Goal: Task Accomplishment & Management: Manage account settings

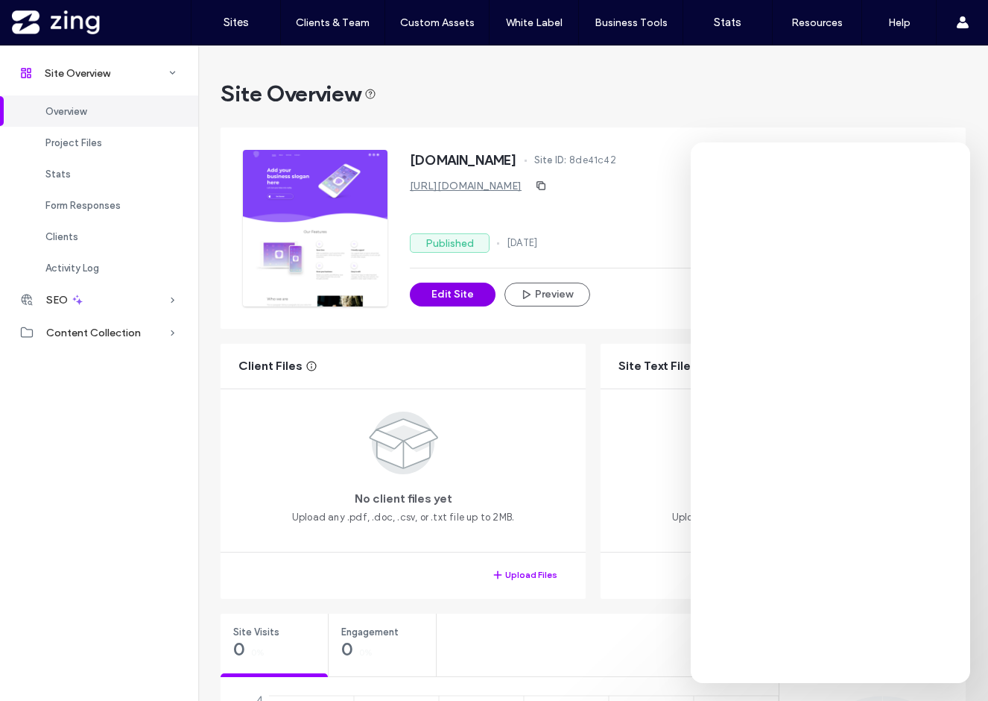
click at [464, 302] on button "Edit Site" at bounding box center [453, 294] width 86 height 24
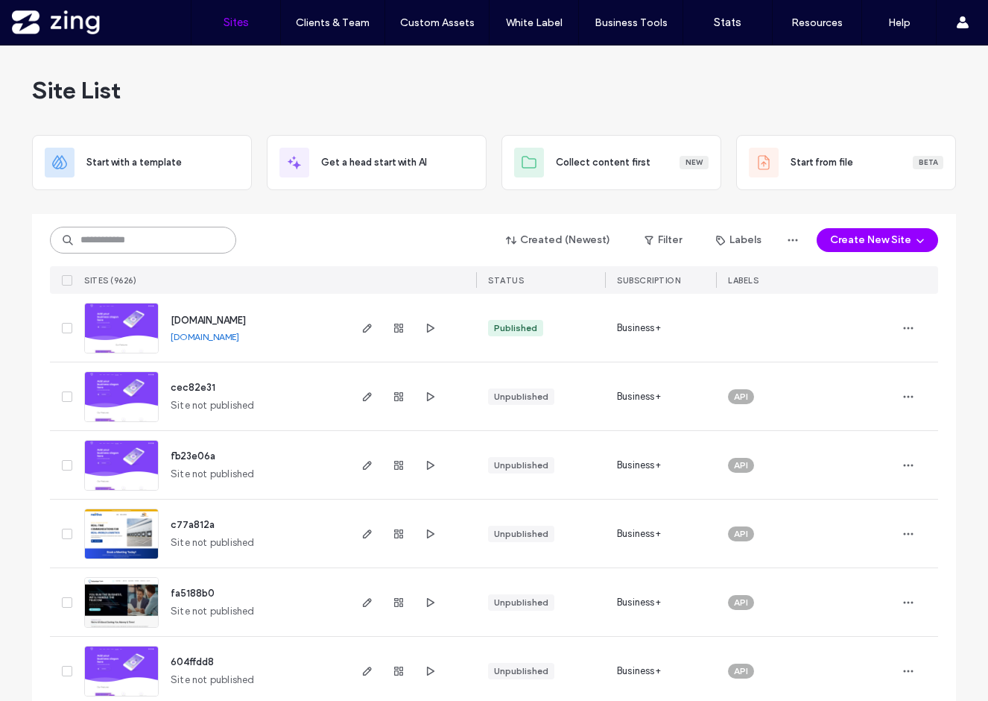
click at [135, 236] on input at bounding box center [143, 240] width 186 height 27
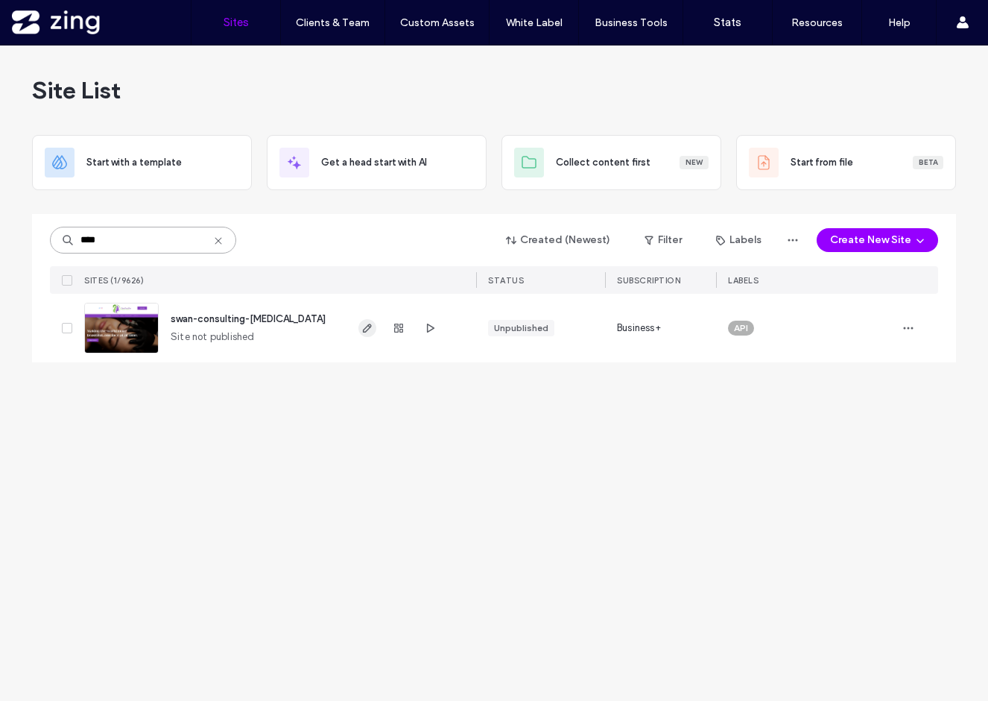
type input "****"
click at [365, 328] on use "button" at bounding box center [367, 327] width 9 height 9
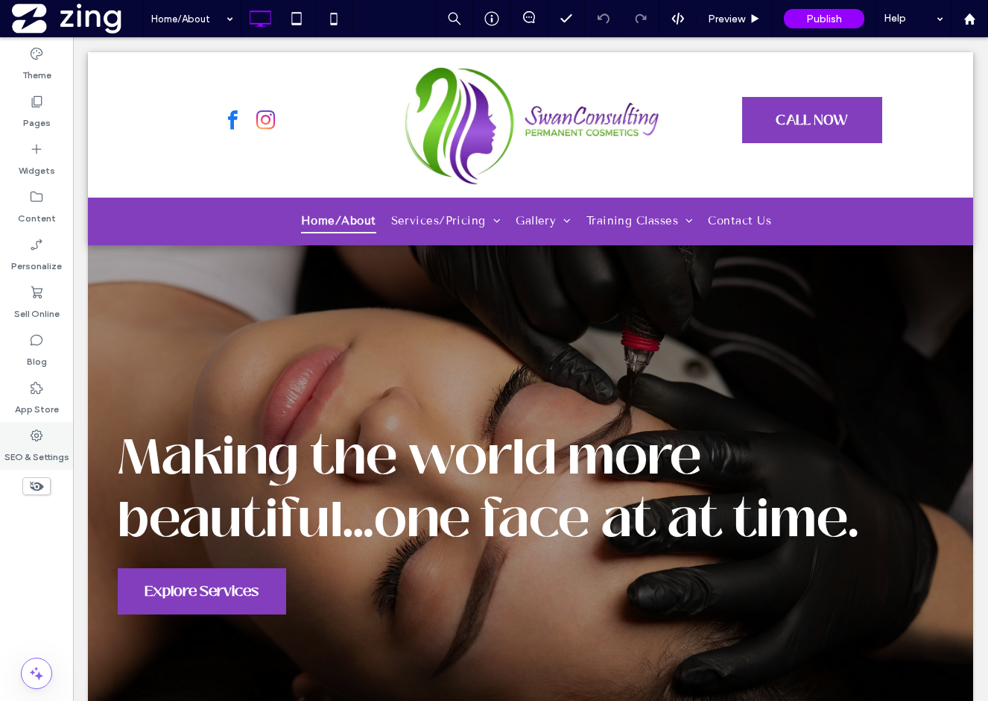
click at [40, 449] on label "SEO & Settings" at bounding box center [36, 453] width 65 height 21
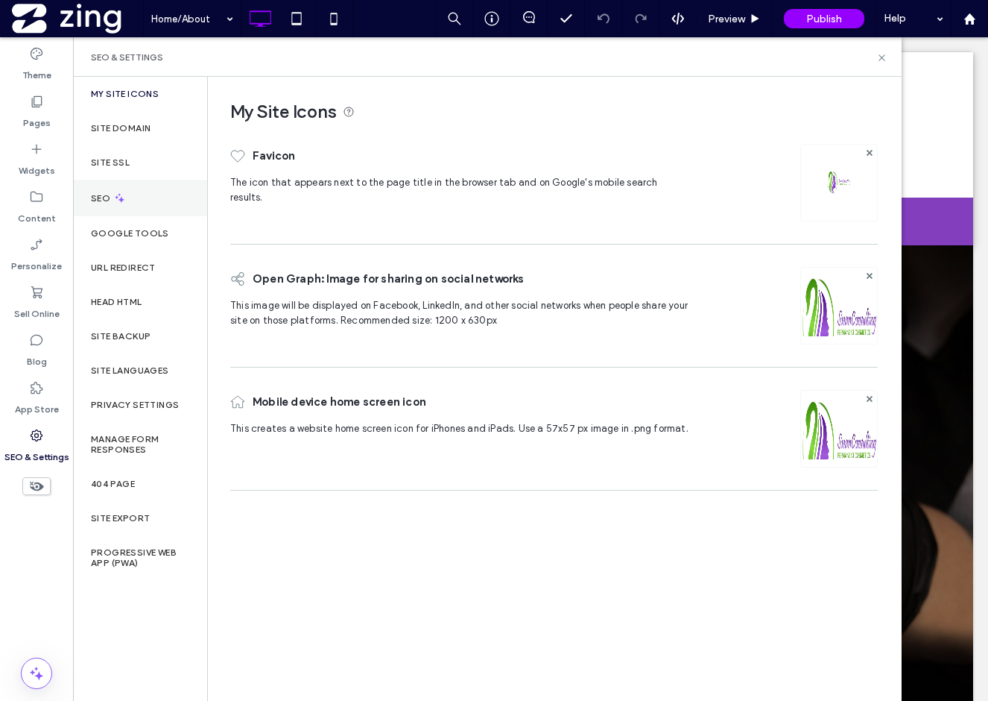
click at [119, 215] on div "SEO" at bounding box center [140, 198] width 134 height 37
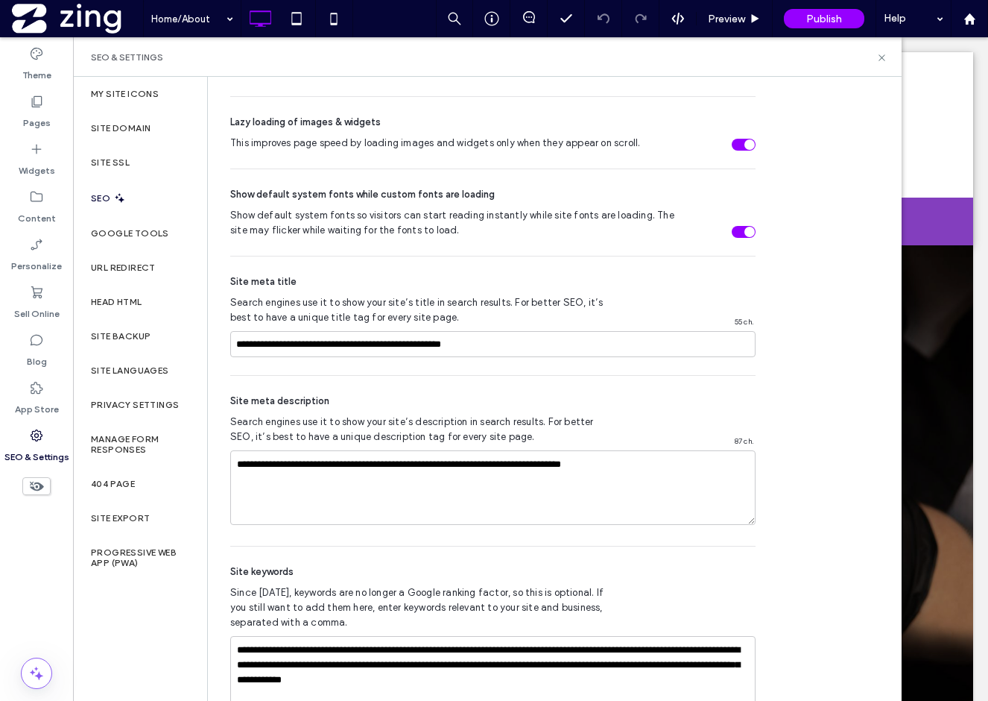
scroll to position [775, 0]
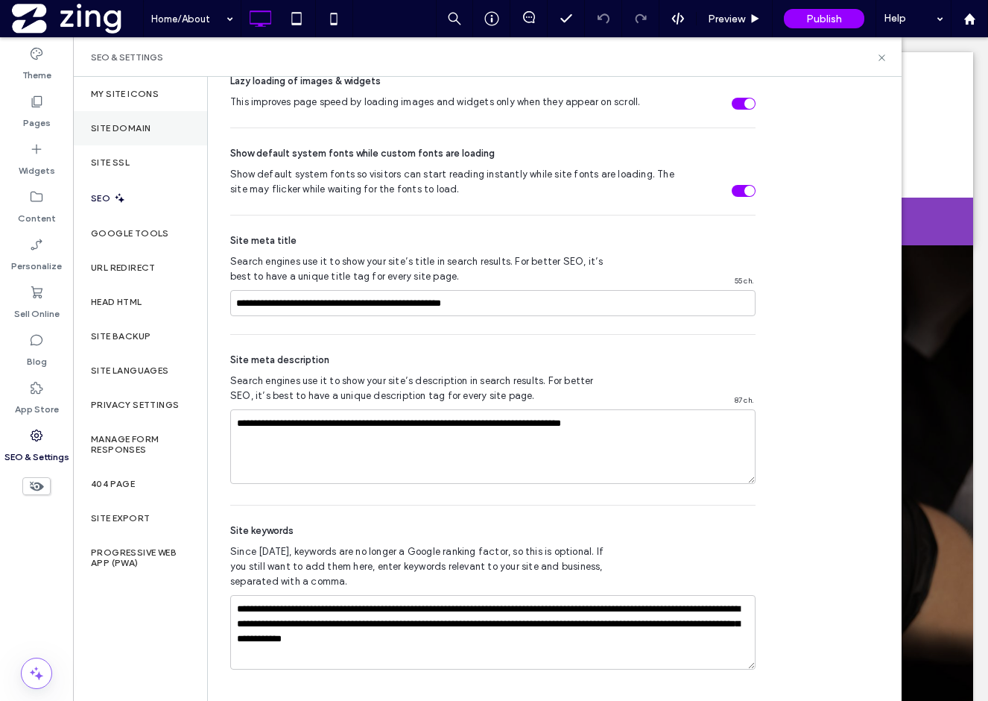
click at [139, 128] on label "Site Domain" at bounding box center [121, 128] width 60 height 10
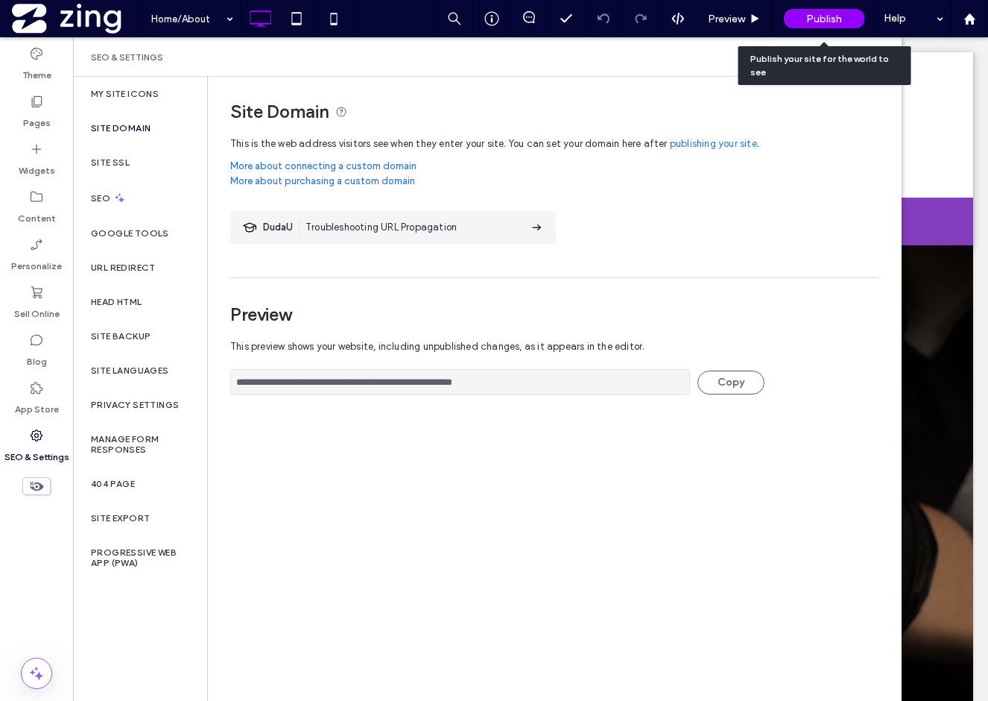
click at [823, 19] on span "Publish" at bounding box center [824, 19] width 36 height 13
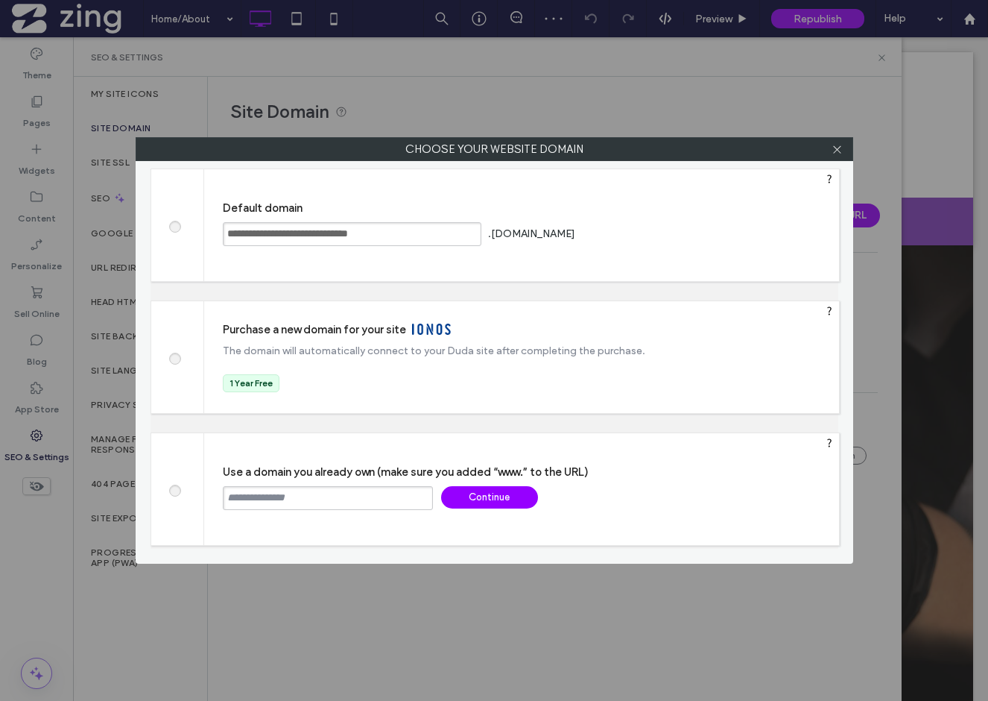
click at [336, 496] on input "text" at bounding box center [328, 498] width 210 height 24
type input "**********"
click at [488, 499] on div "Continue" at bounding box center [489, 497] width 97 height 22
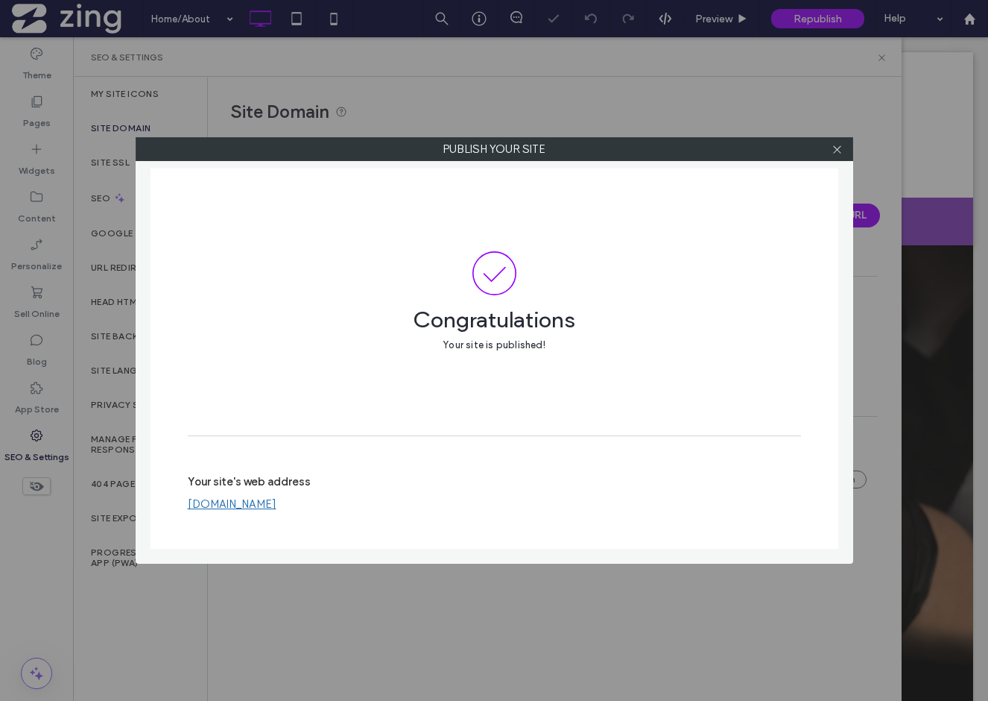
type input "**********"
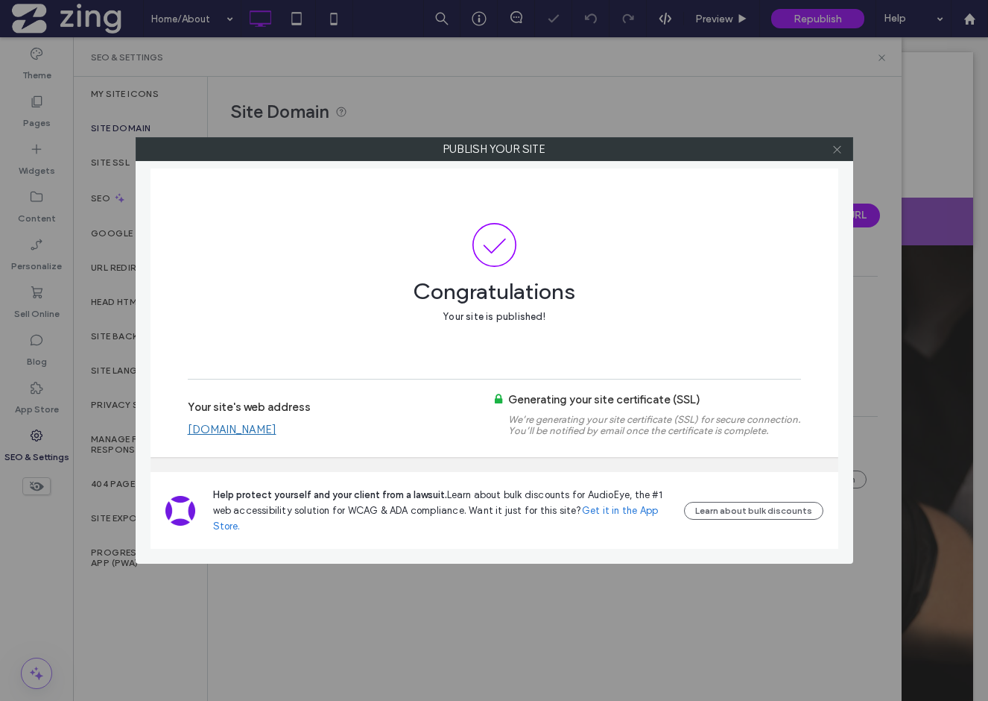
click at [836, 149] on use at bounding box center [836, 148] width 7 height 7
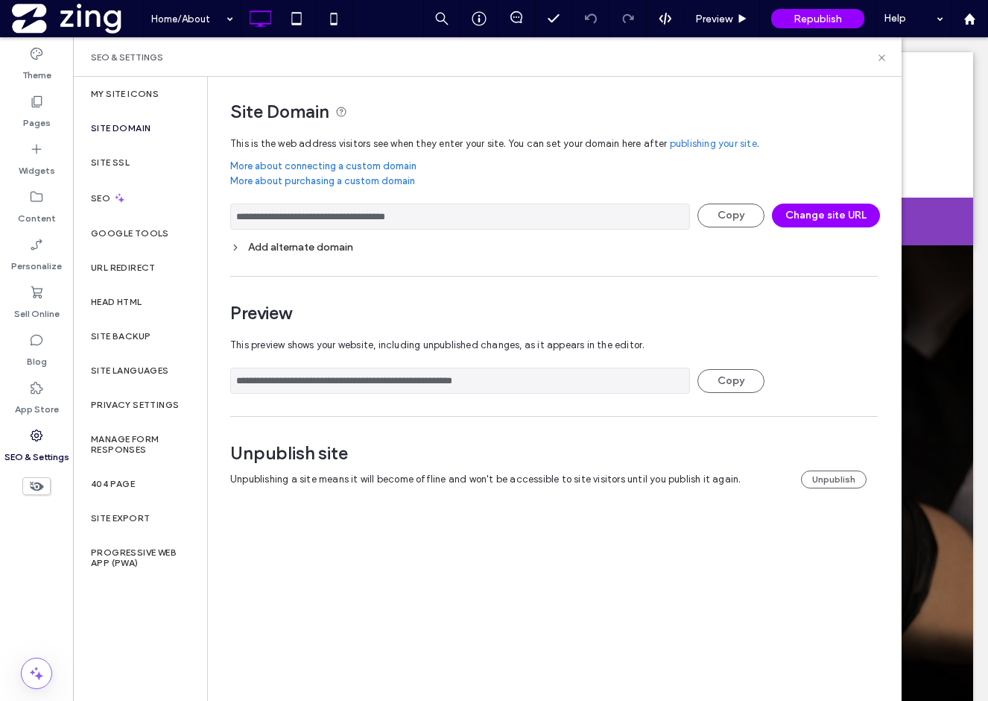
click at [131, 142] on div "Site Domain" at bounding box center [140, 128] width 134 height 34
click at [132, 156] on div "Site SSL" at bounding box center [140, 162] width 134 height 34
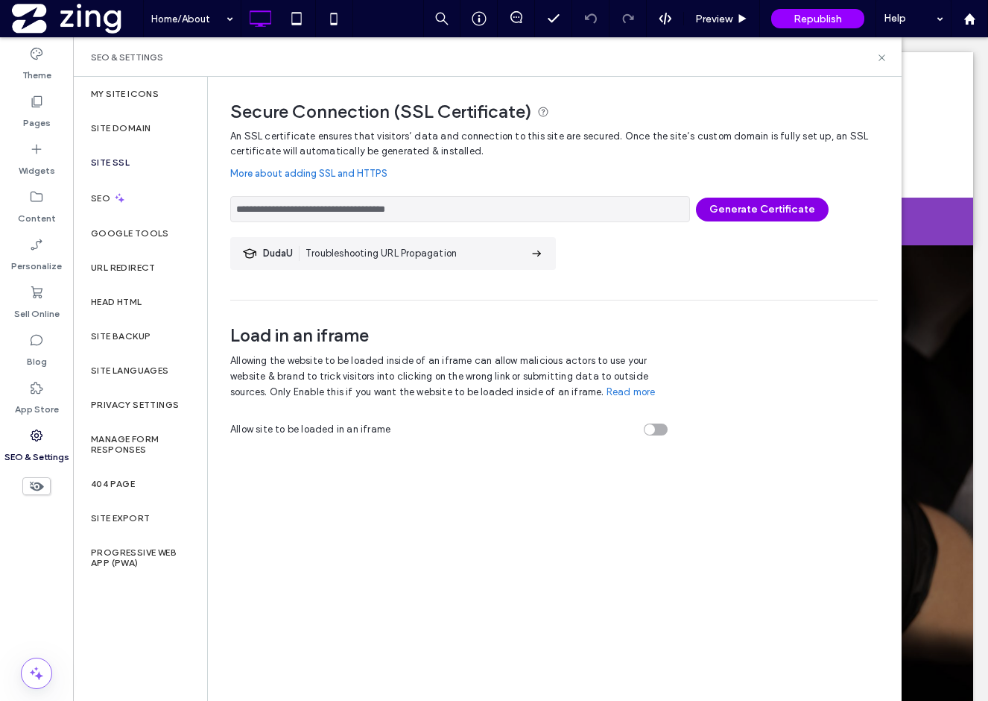
click at [774, 199] on button "Generate Certificate" at bounding box center [762, 210] width 133 height 24
click at [748, 206] on button "Generate Certificate" at bounding box center [762, 210] width 133 height 24
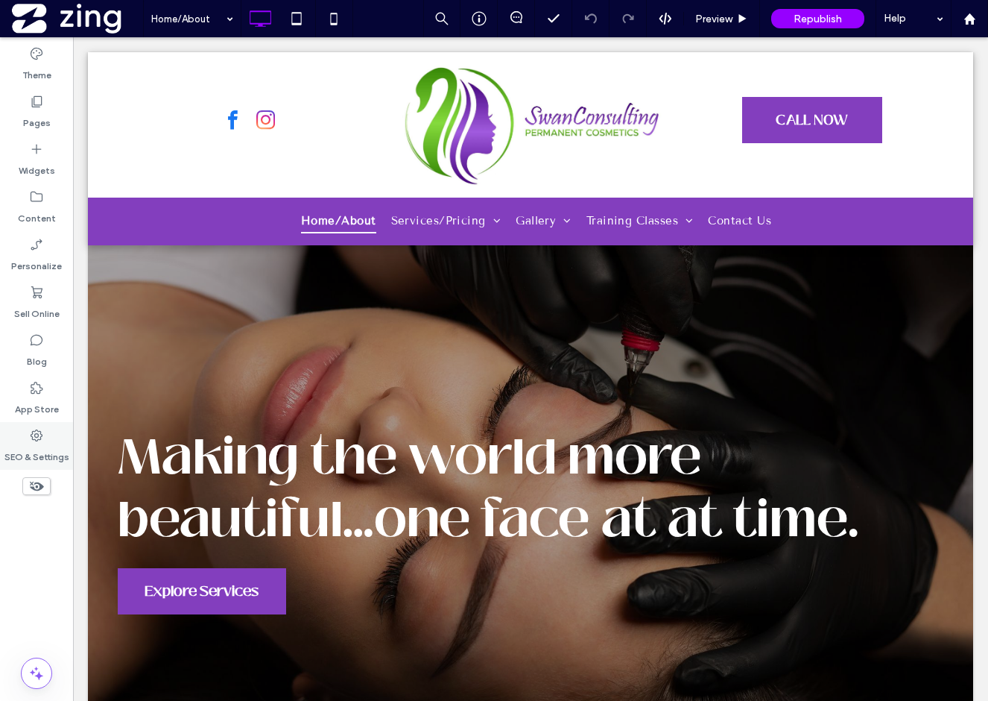
click at [56, 447] on label "SEO & Settings" at bounding box center [36, 453] width 65 height 21
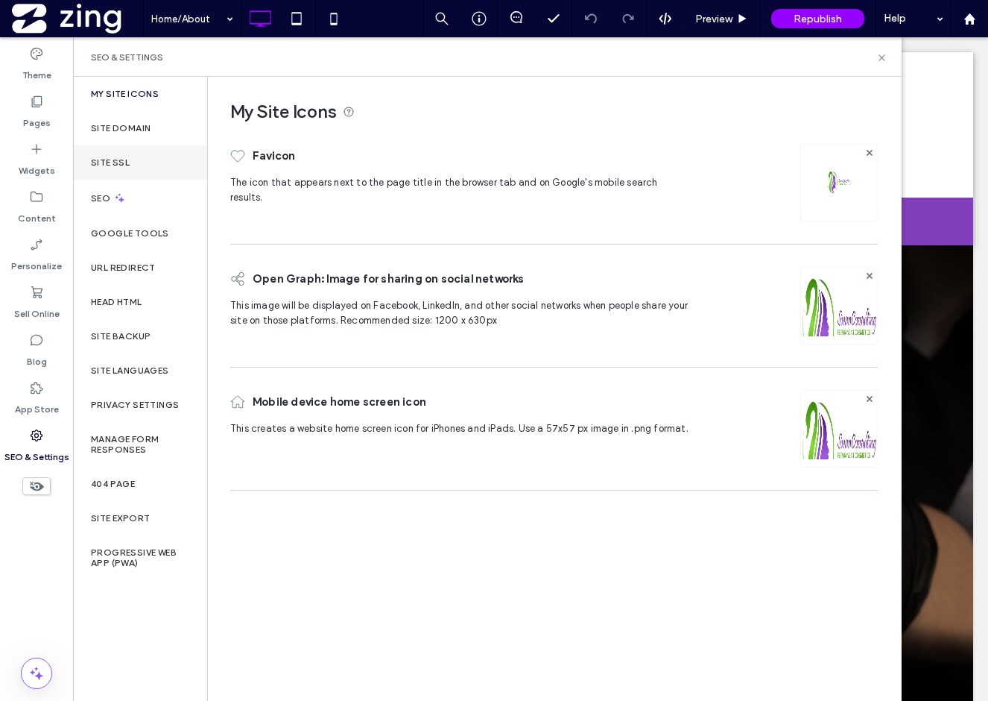
click at [170, 161] on div "Site SSL" at bounding box center [140, 162] width 134 height 34
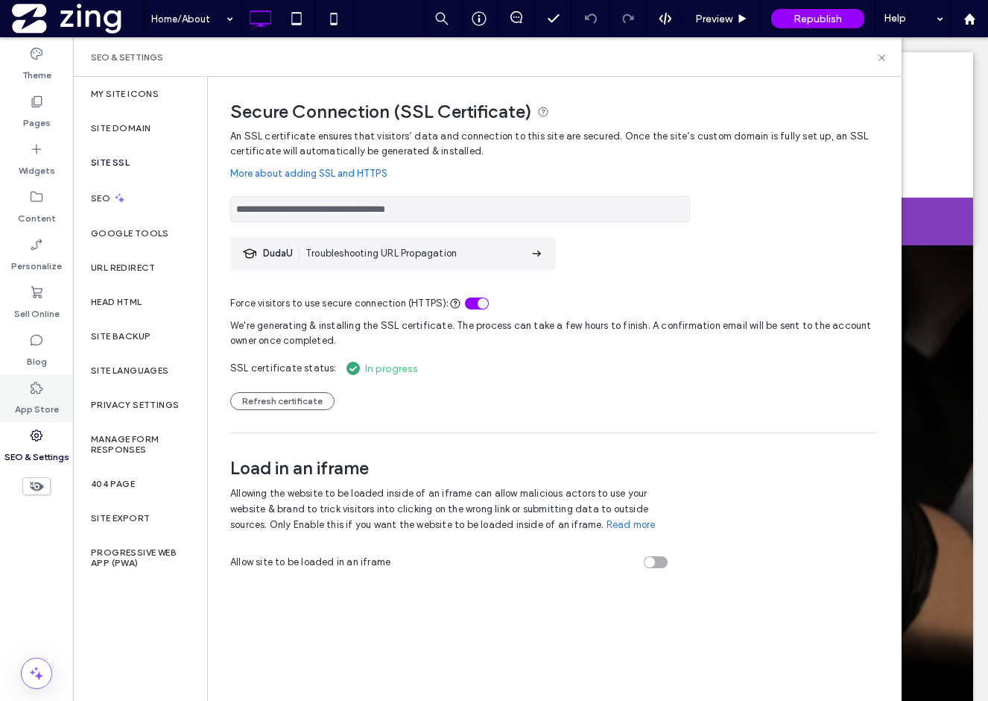
click at [52, 391] on div "App Store" at bounding box center [36, 398] width 73 height 48
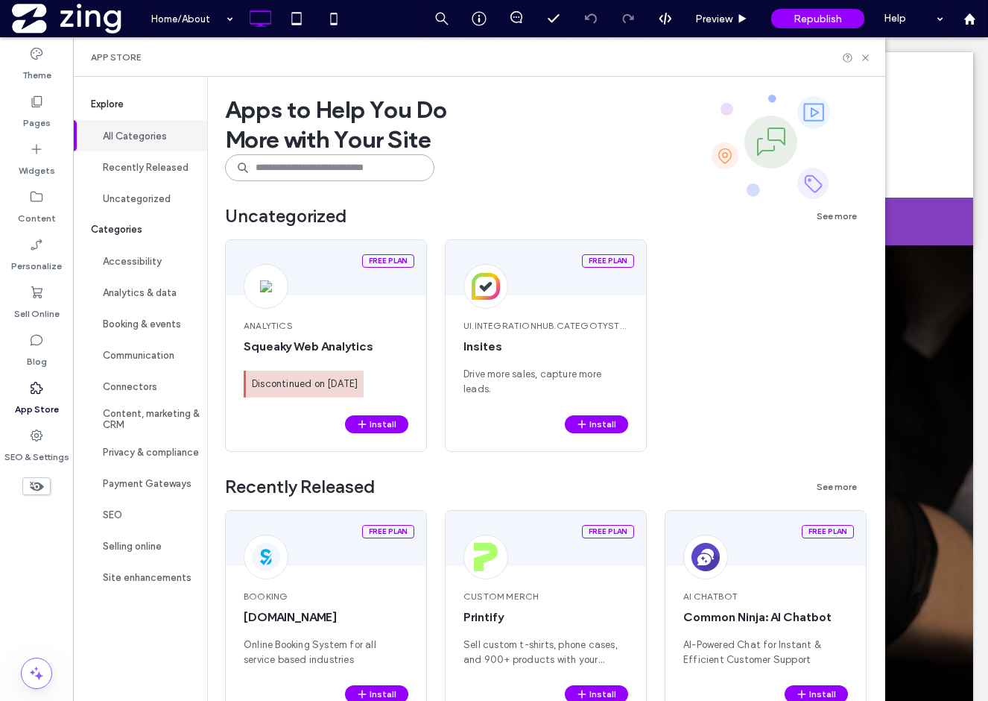
click at [334, 168] on input at bounding box center [329, 167] width 209 height 27
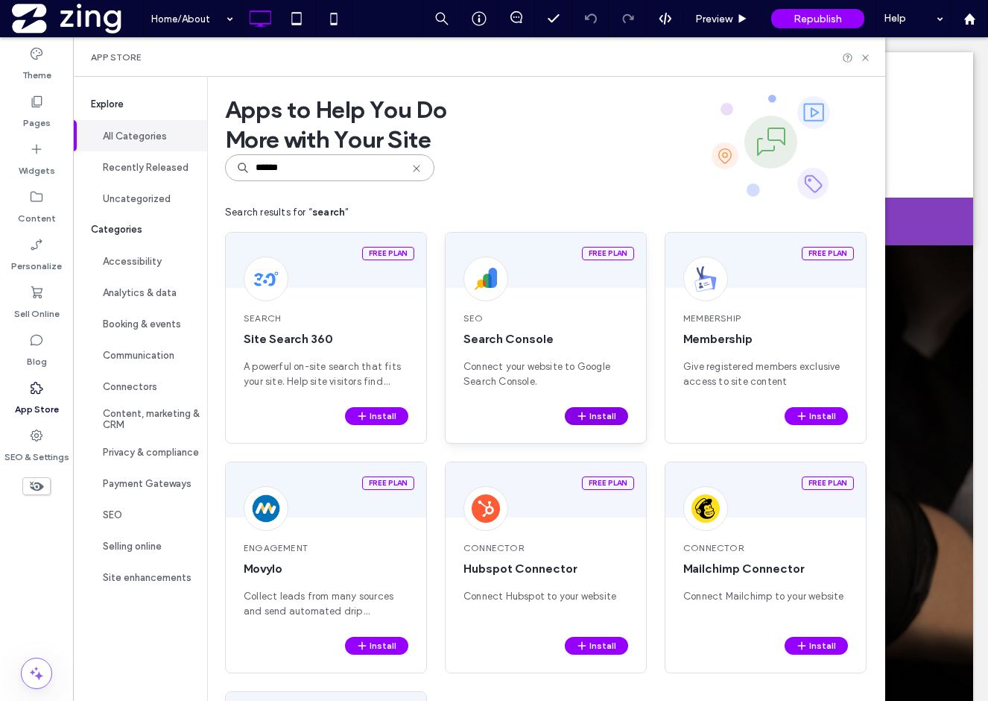
type input "******"
click at [596, 415] on button "Install" at bounding box center [596, 416] width 63 height 18
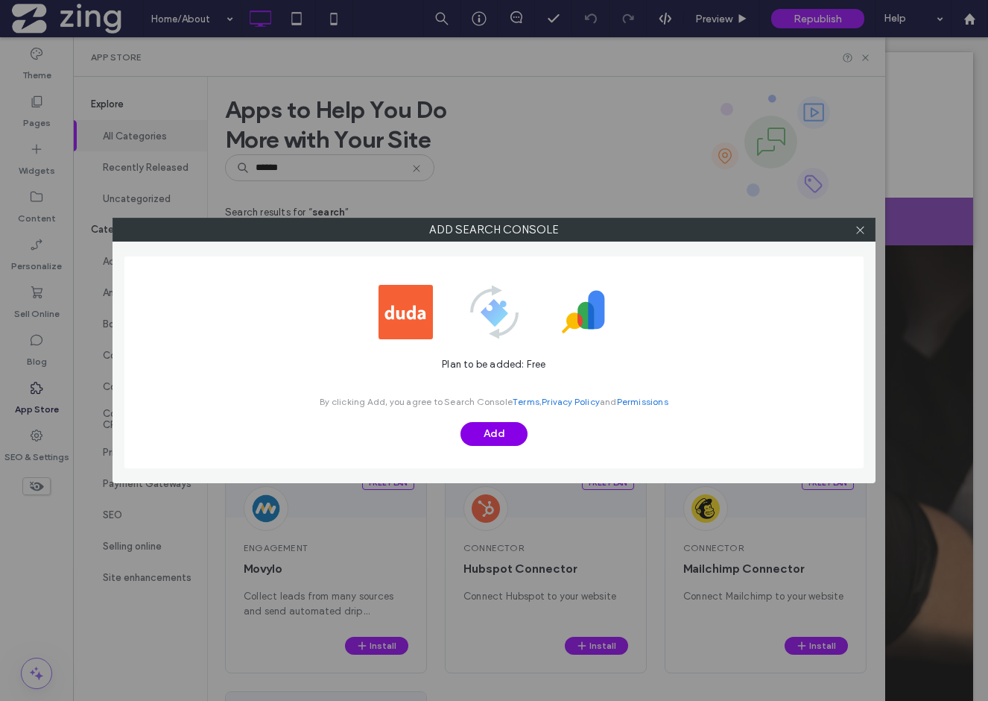
click at [498, 429] on button "Add" at bounding box center [494, 434] width 67 height 24
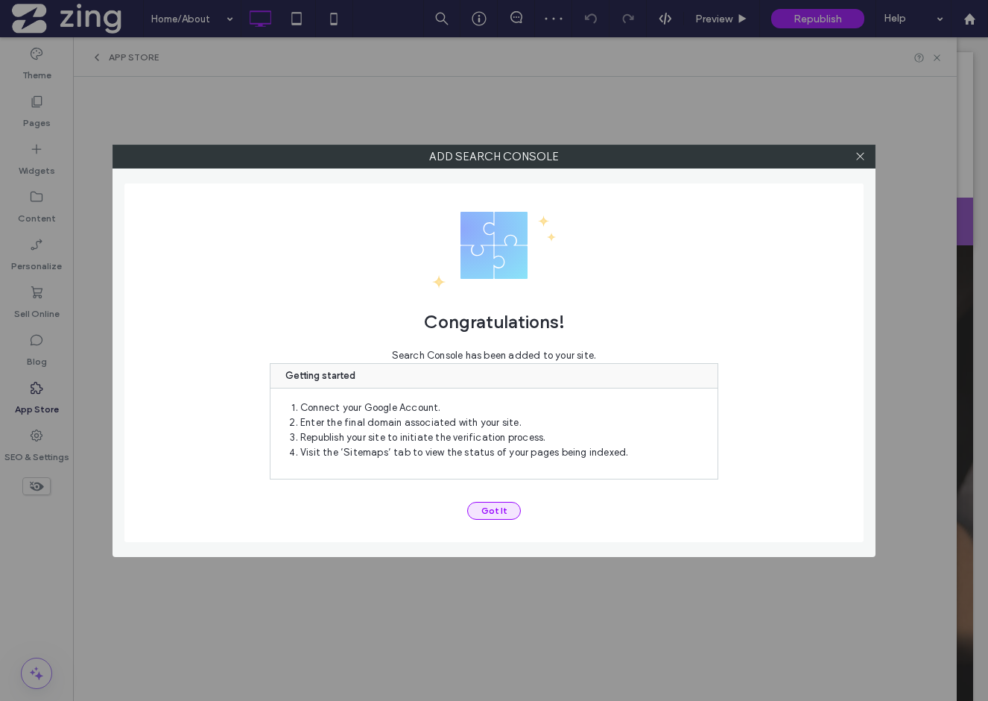
click at [479, 514] on button "Got It" at bounding box center [494, 511] width 54 height 18
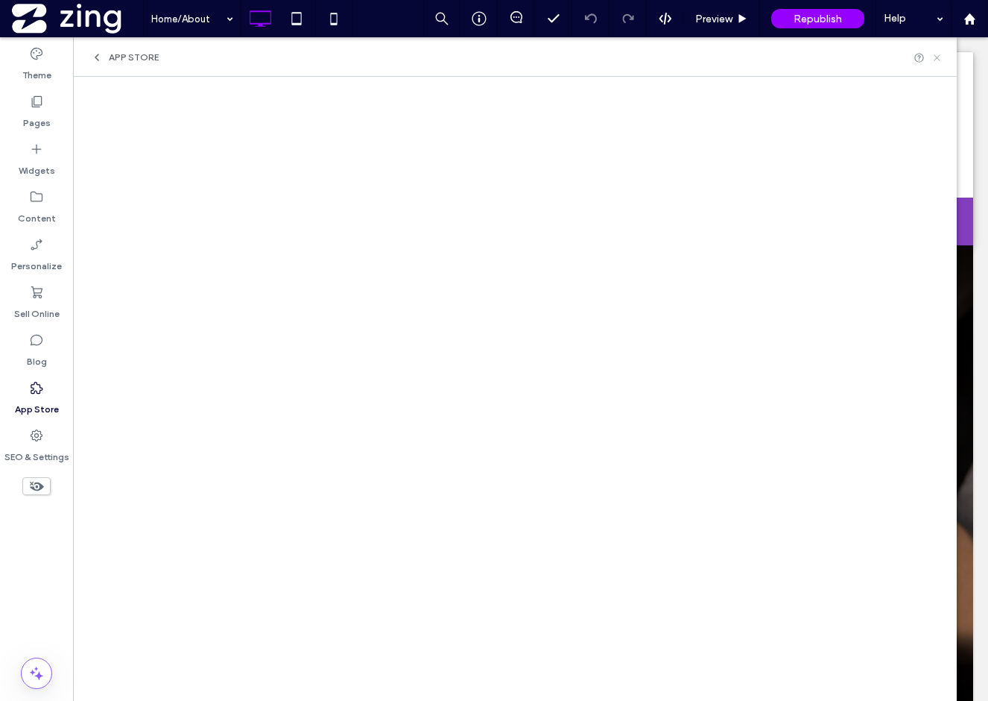
click at [938, 59] on icon at bounding box center [937, 57] width 11 height 11
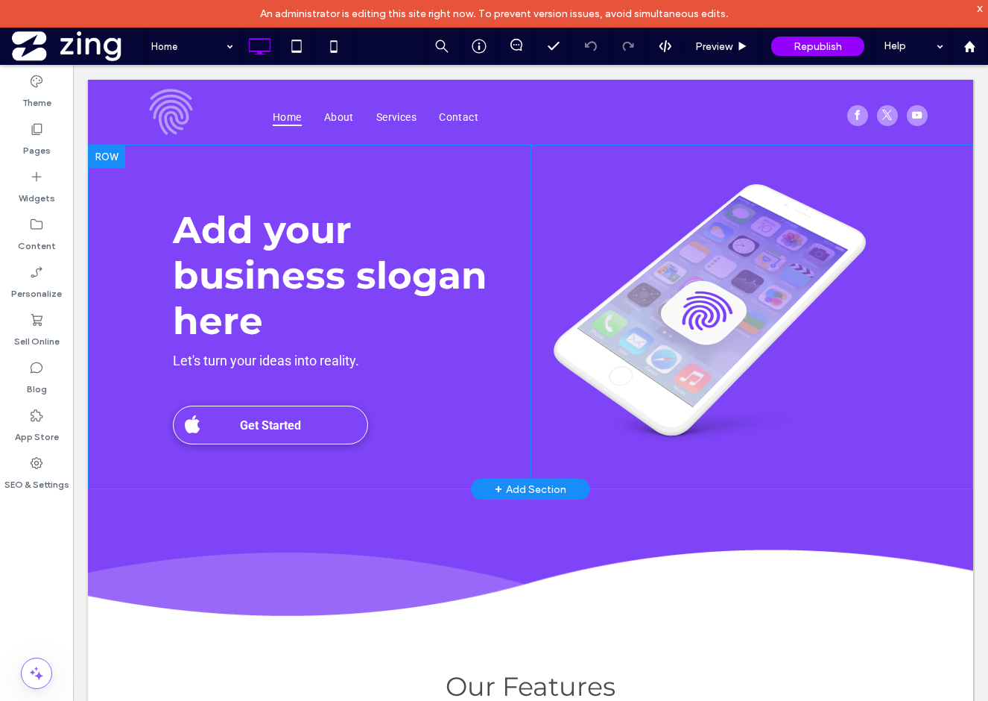
click at [107, 162] on div at bounding box center [106, 157] width 37 height 24
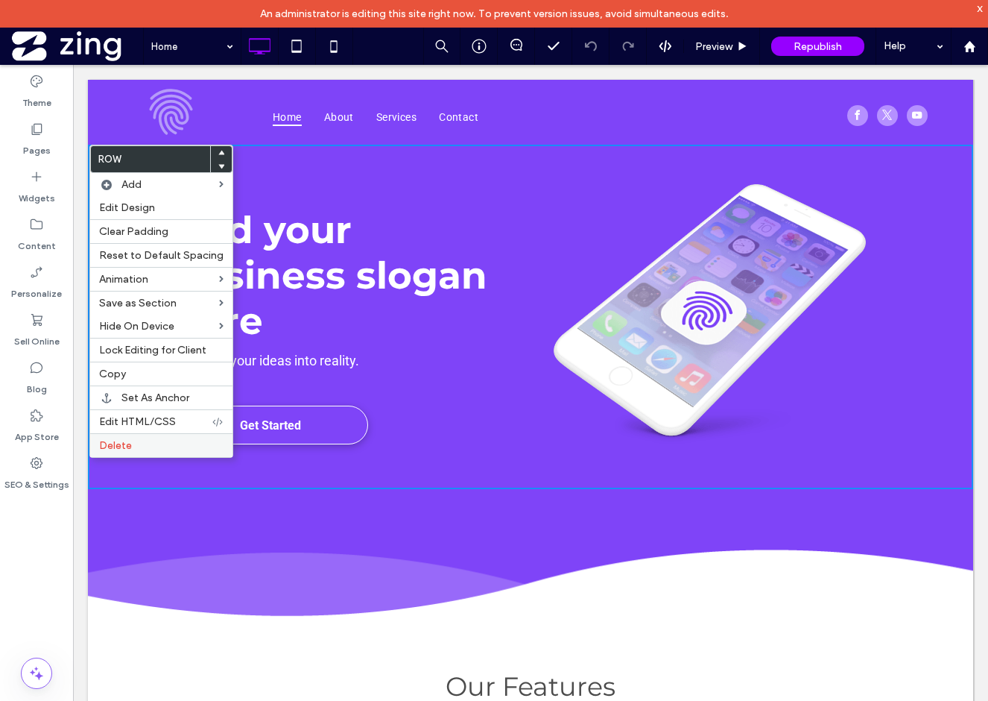
click at [124, 452] on span "Delete" at bounding box center [115, 445] width 33 height 13
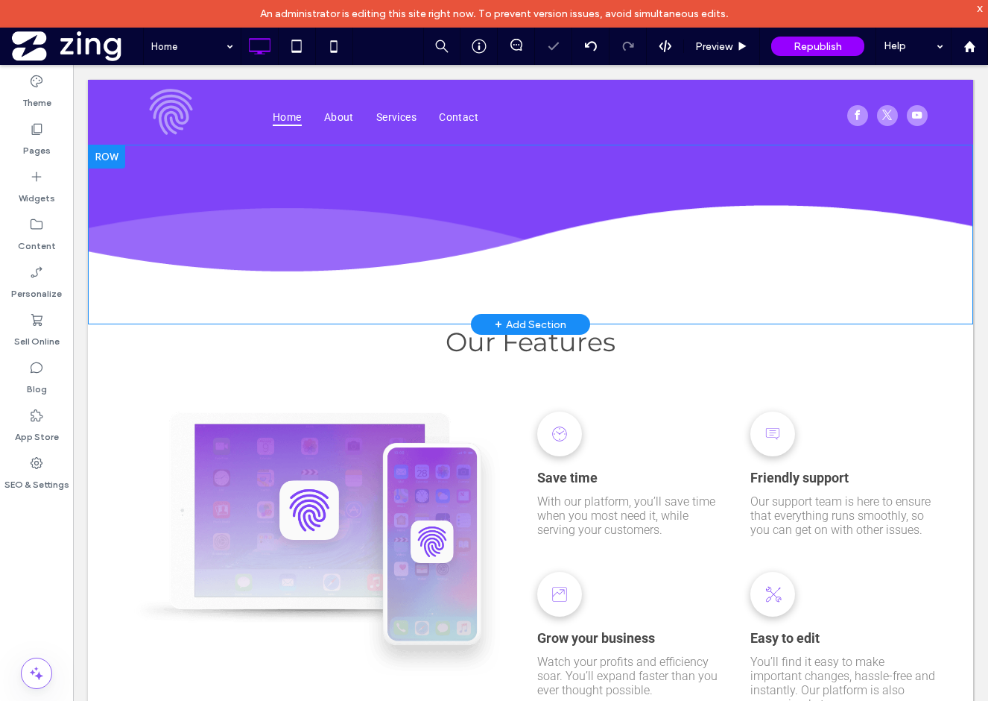
click at [118, 155] on div at bounding box center [106, 157] width 37 height 24
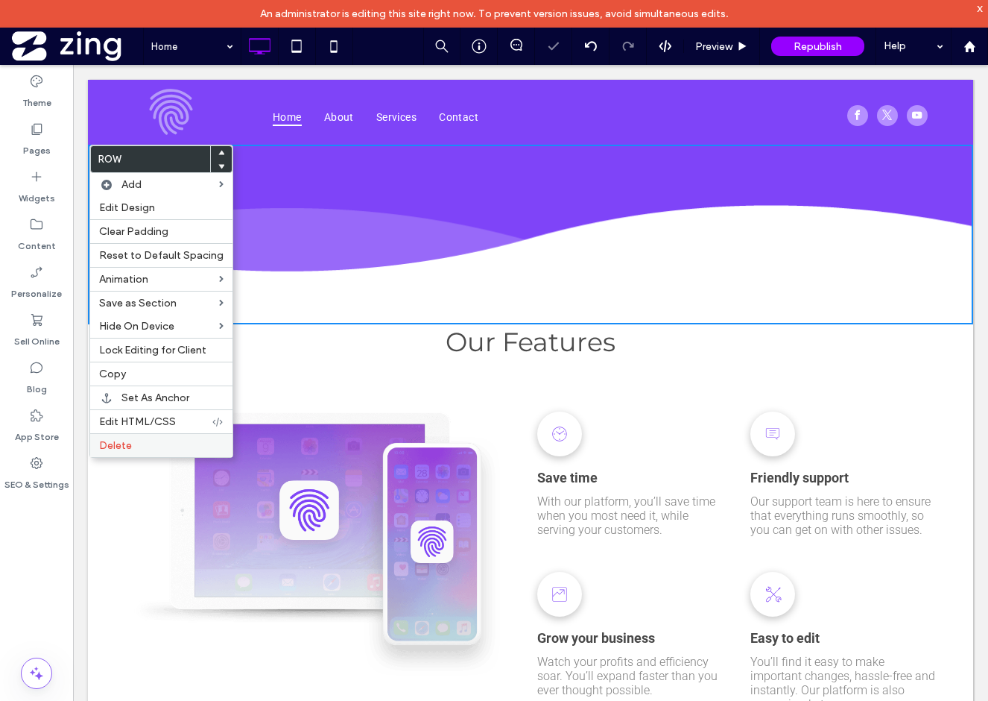
click at [123, 440] on span "Delete" at bounding box center [115, 445] width 33 height 13
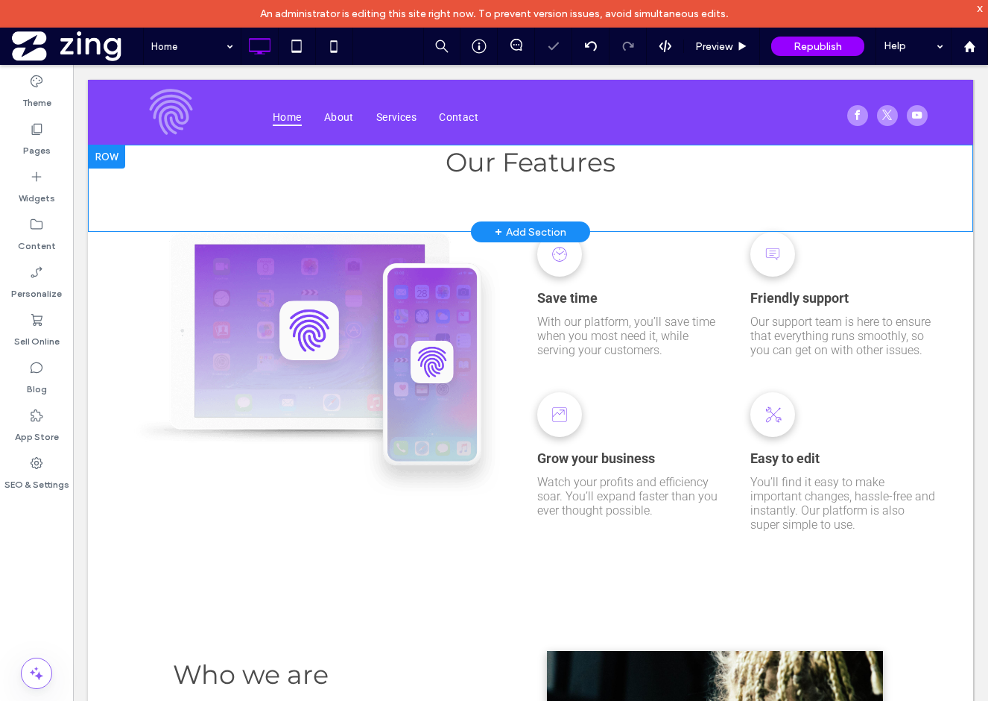
click at [107, 153] on div at bounding box center [106, 157] width 37 height 24
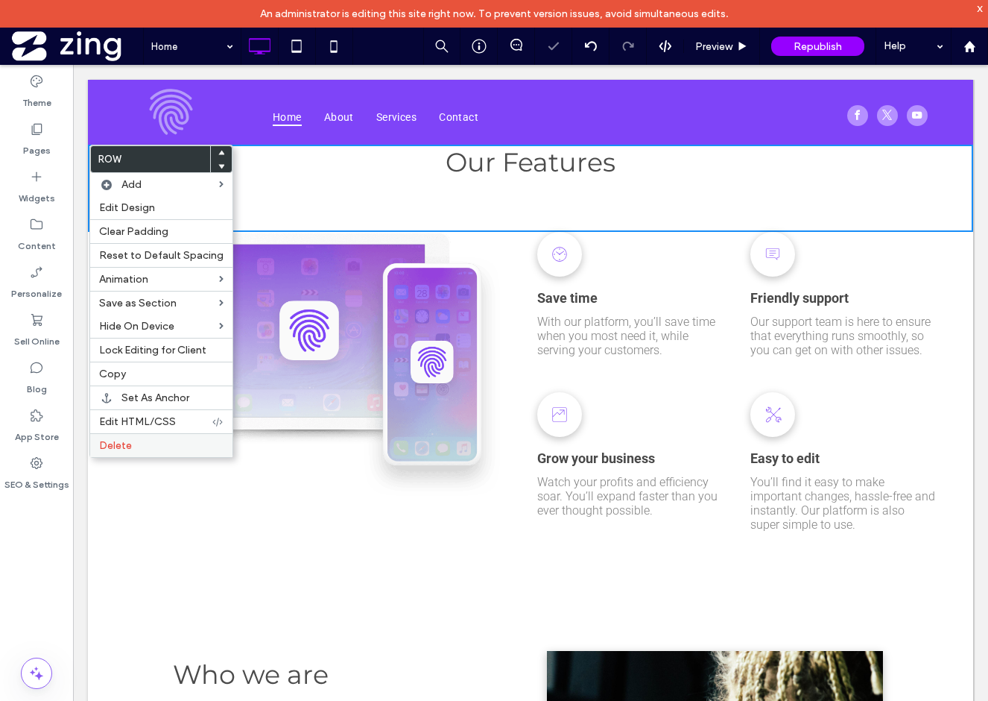
click at [123, 443] on span "Delete" at bounding box center [115, 445] width 33 height 13
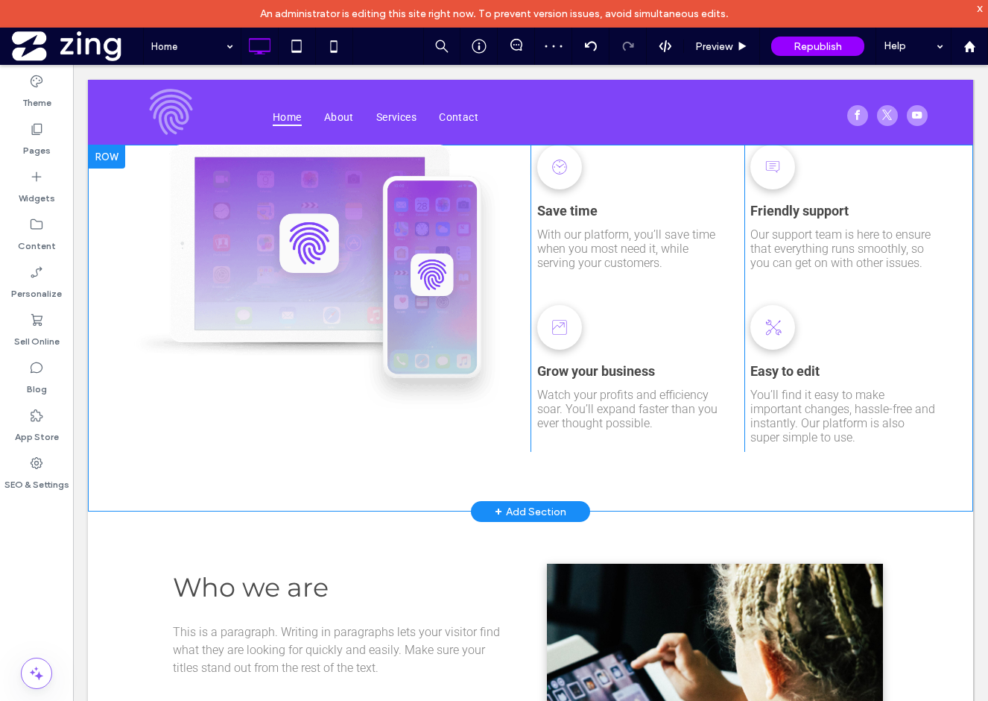
click at [119, 162] on div at bounding box center [106, 157] width 37 height 24
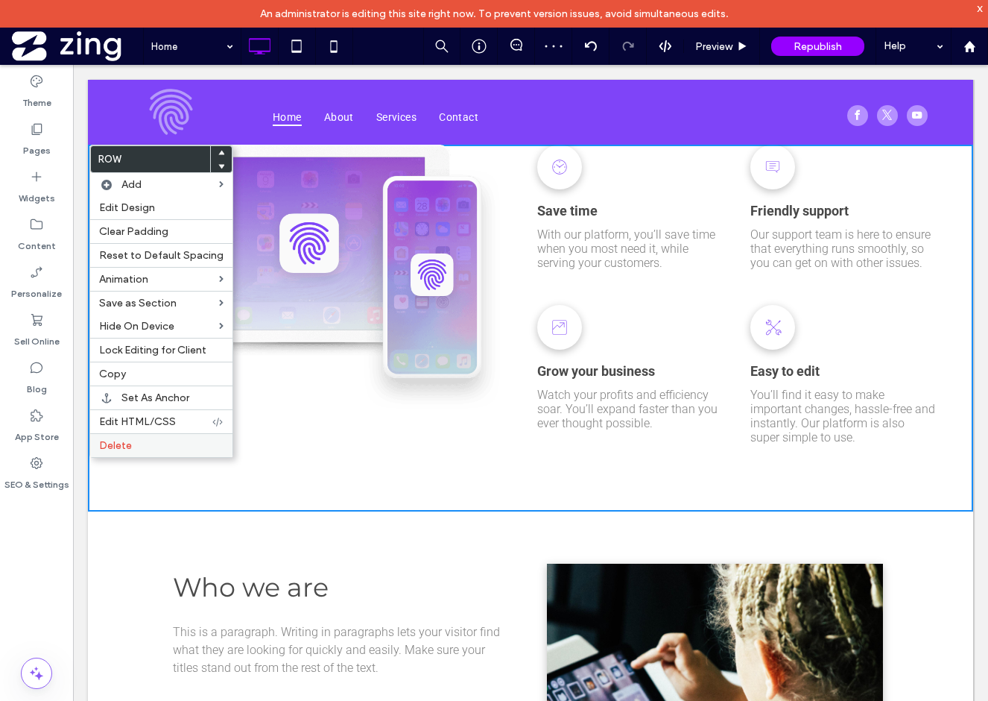
click at [124, 452] on div "Delete" at bounding box center [161, 445] width 142 height 24
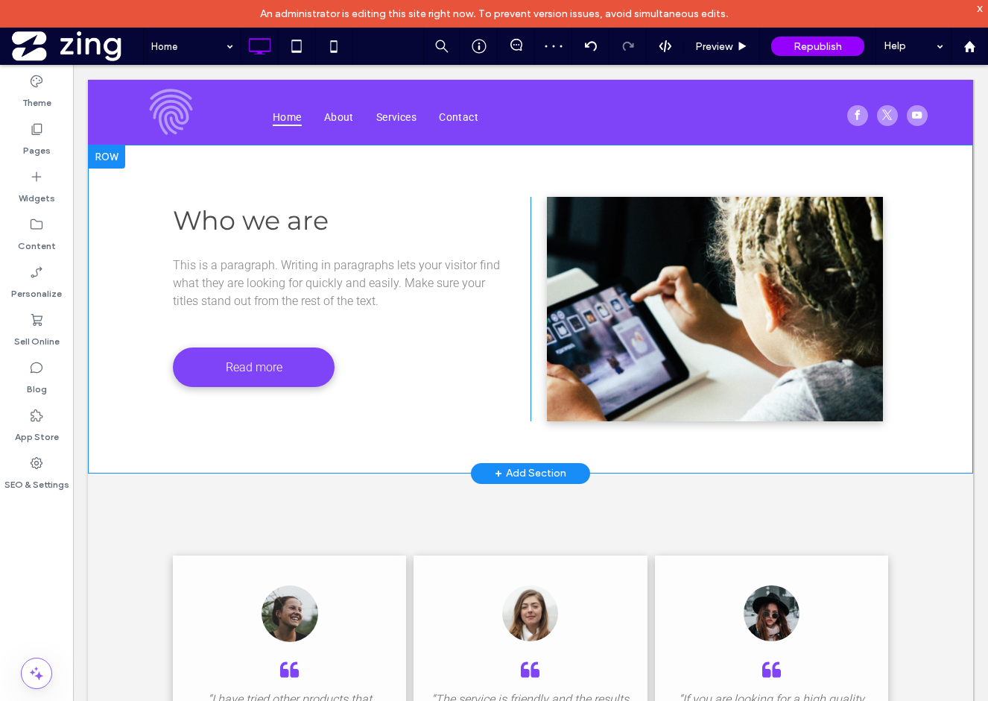
click at [114, 161] on div at bounding box center [106, 157] width 37 height 24
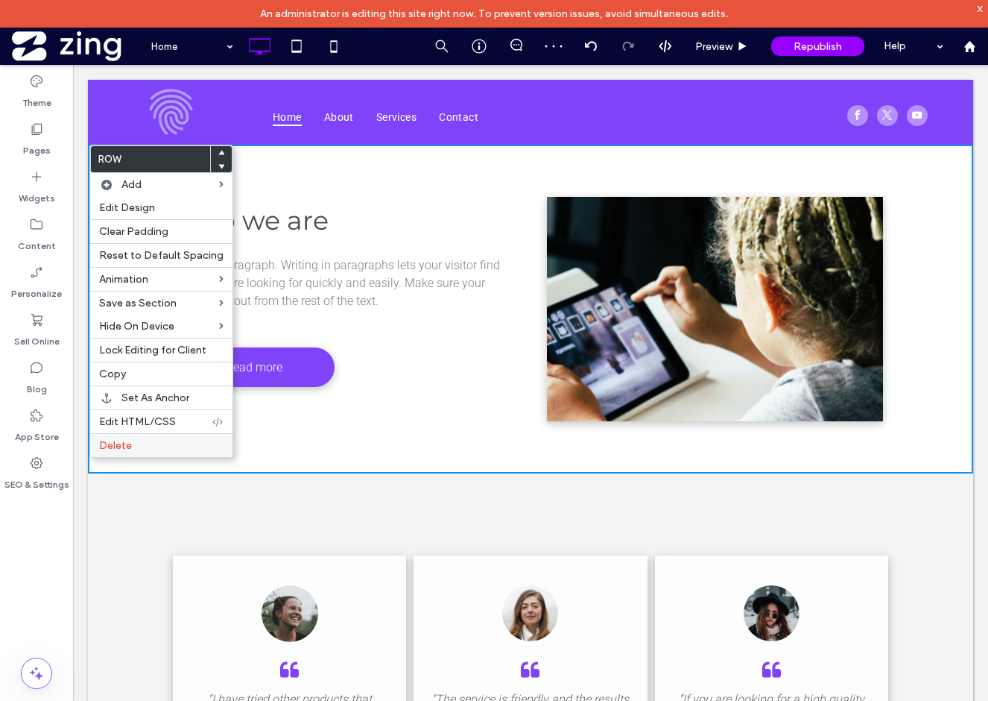
click at [133, 443] on label "Delete" at bounding box center [161, 445] width 124 height 13
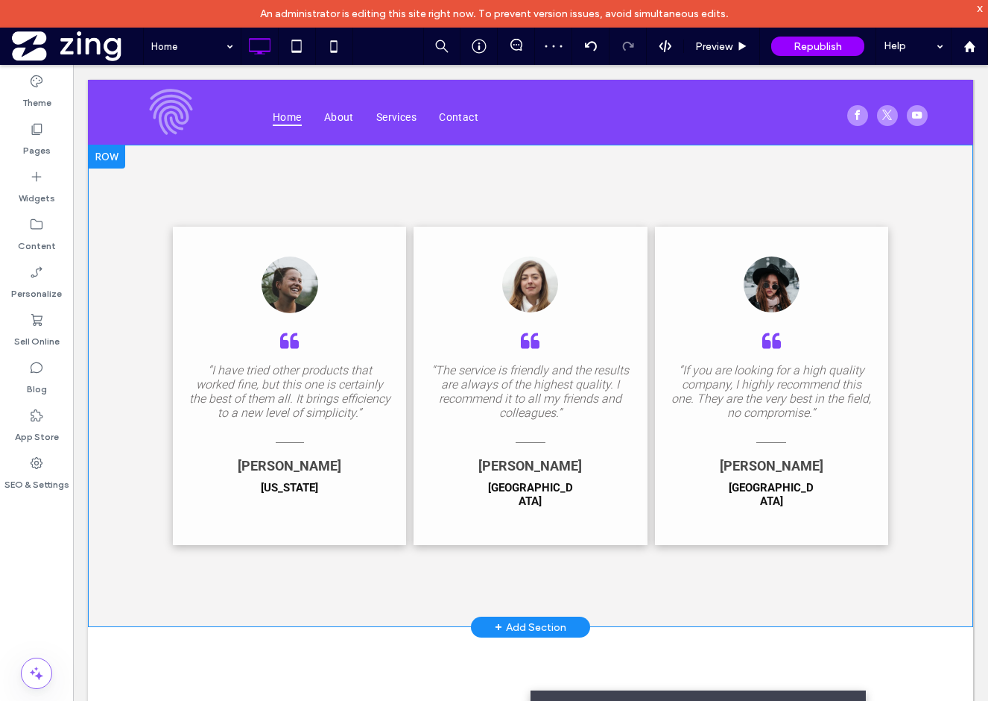
click at [119, 162] on div at bounding box center [106, 157] width 37 height 24
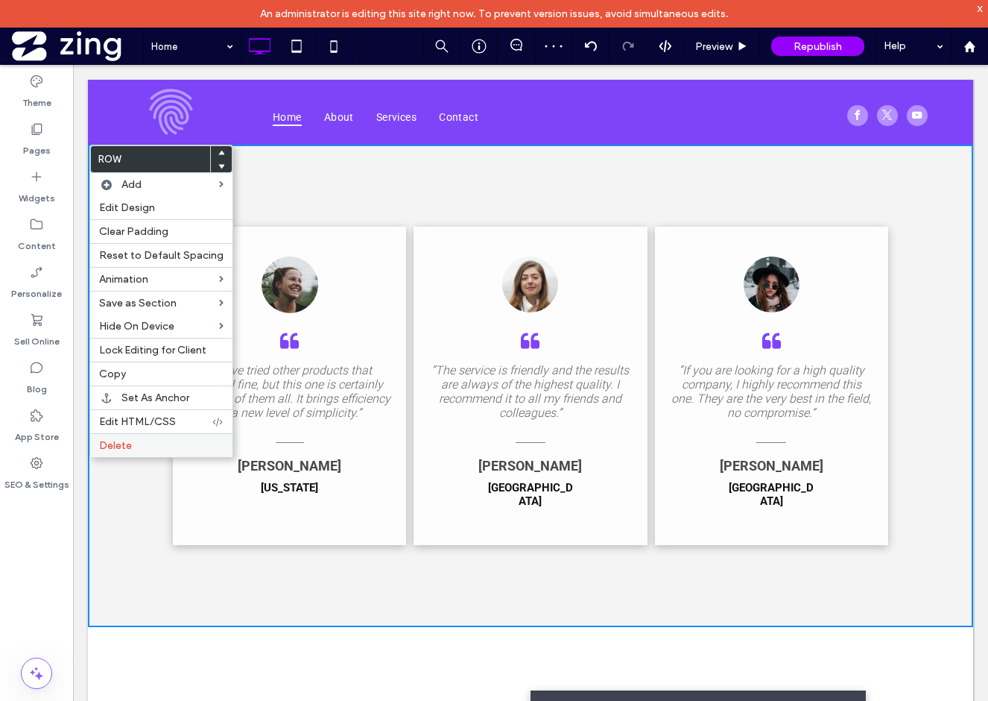
click at [142, 448] on label "Delete" at bounding box center [161, 445] width 124 height 13
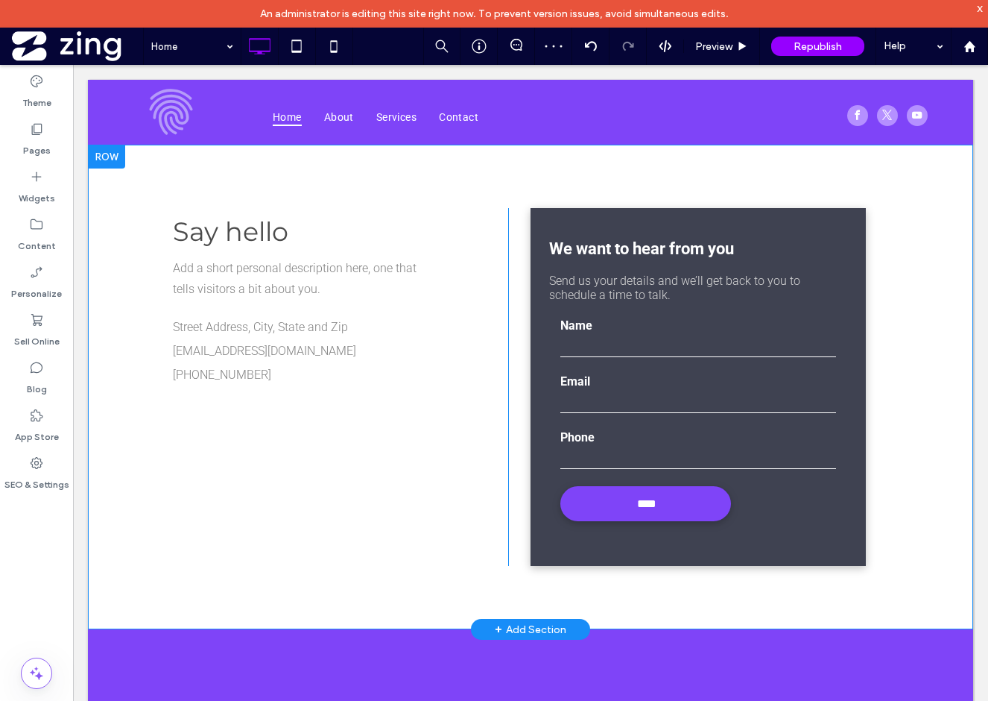
click at [115, 150] on div at bounding box center [106, 157] width 37 height 24
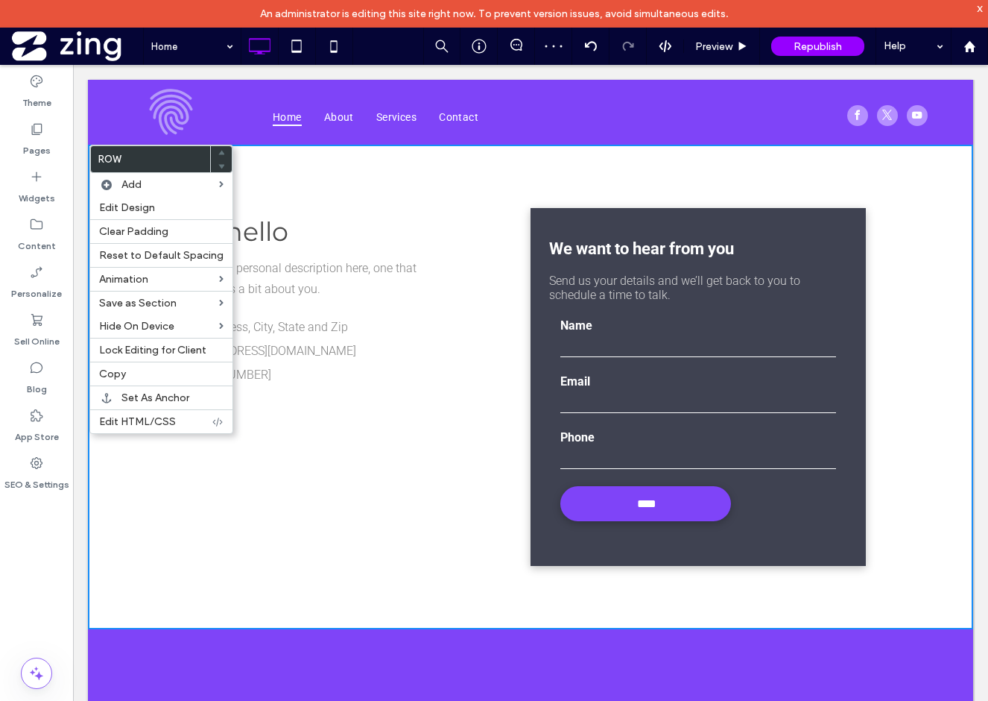
click at [271, 177] on section "Say hello Add a short personal description here, one that tells visitors a bit …" at bounding box center [530, 387] width 885 height 484
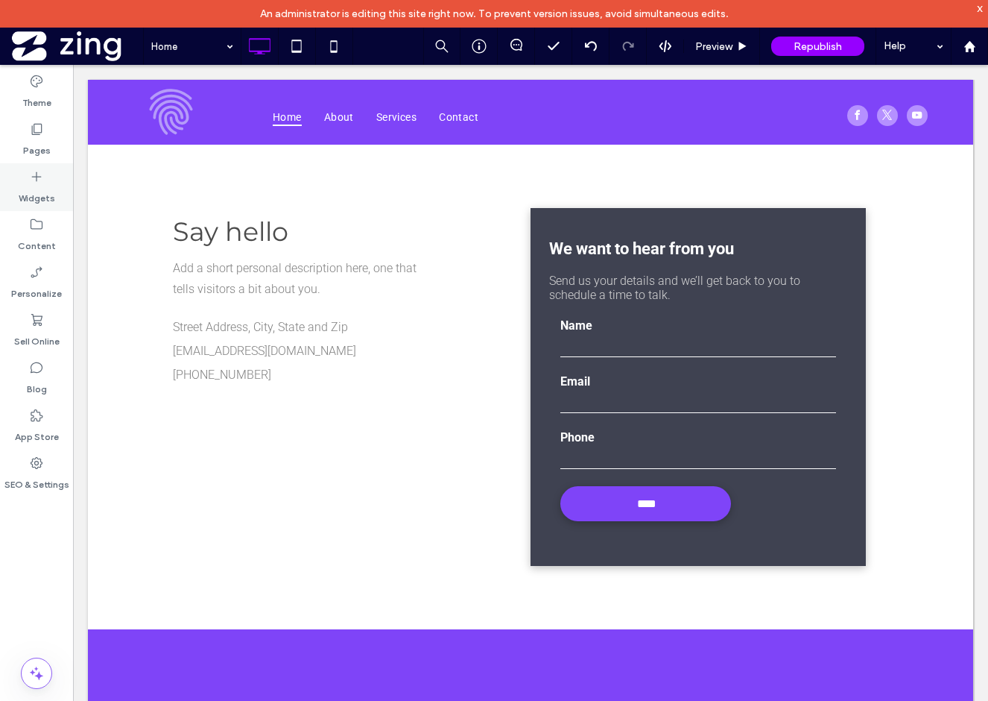
click at [39, 176] on use at bounding box center [37, 177] width 10 height 10
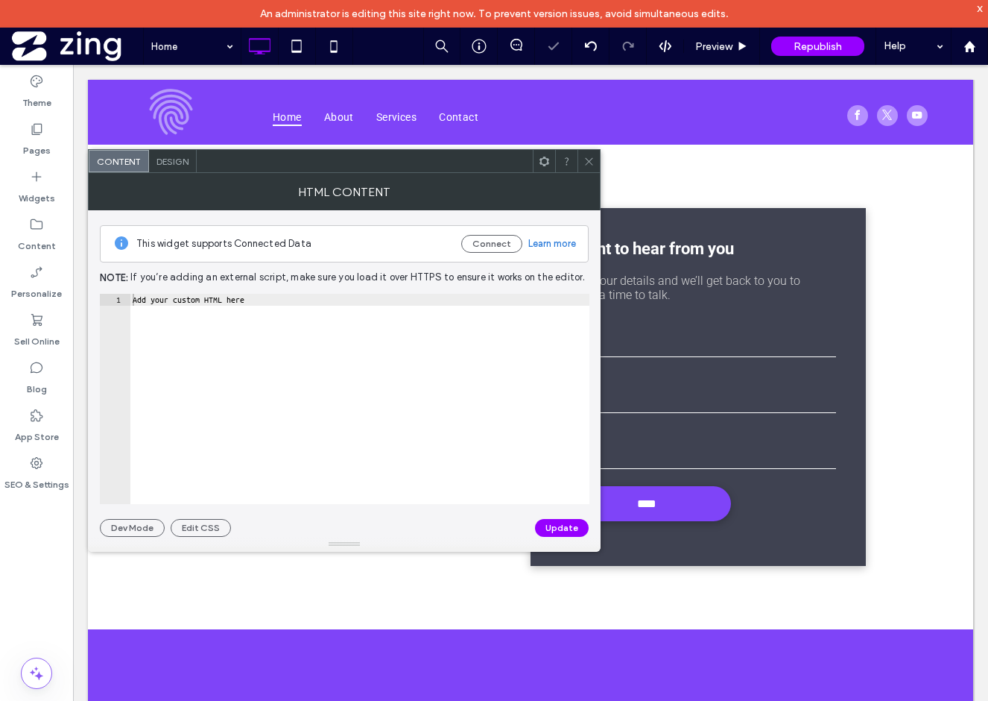
type textarea "**********"
drag, startPoint x: 282, startPoint y: 302, endPoint x: 93, endPoint y: 294, distance: 189.5
click at [93, 294] on div "**********" at bounding box center [344, 373] width 513 height 326
paste textarea "Cursor at row 1"
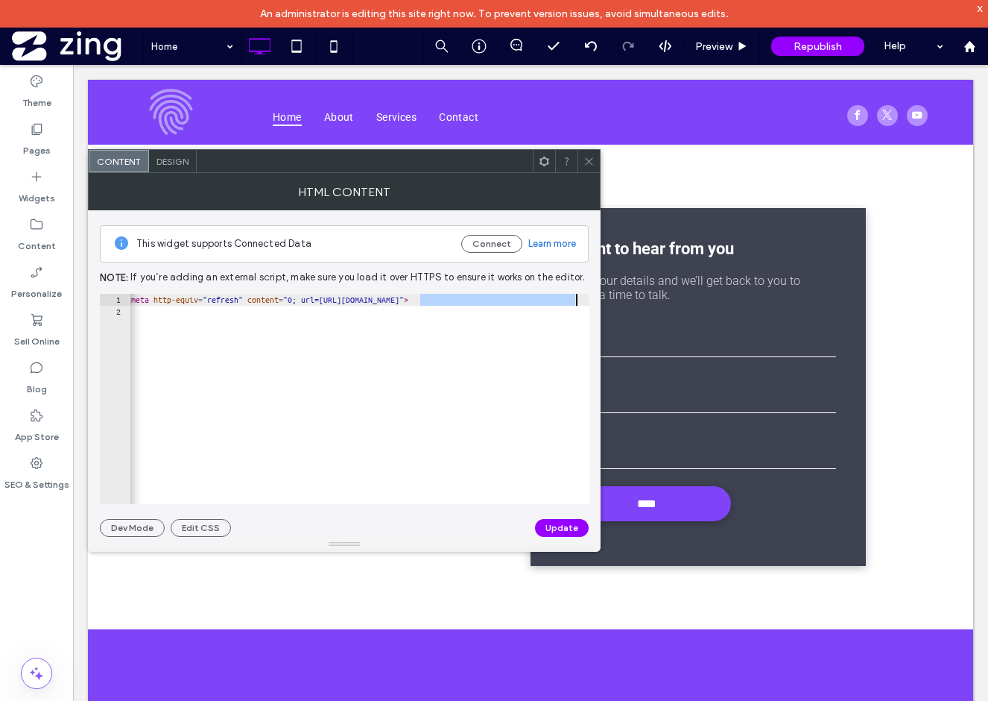
drag, startPoint x: 445, startPoint y: 298, endPoint x: 574, endPoint y: 300, distance: 129.0
click at [574, 300] on div "< meta http-equiv = "refresh" content = "0; url=http://www.yournewdomain.com/yo…" at bounding box center [348, 411] width 484 height 234
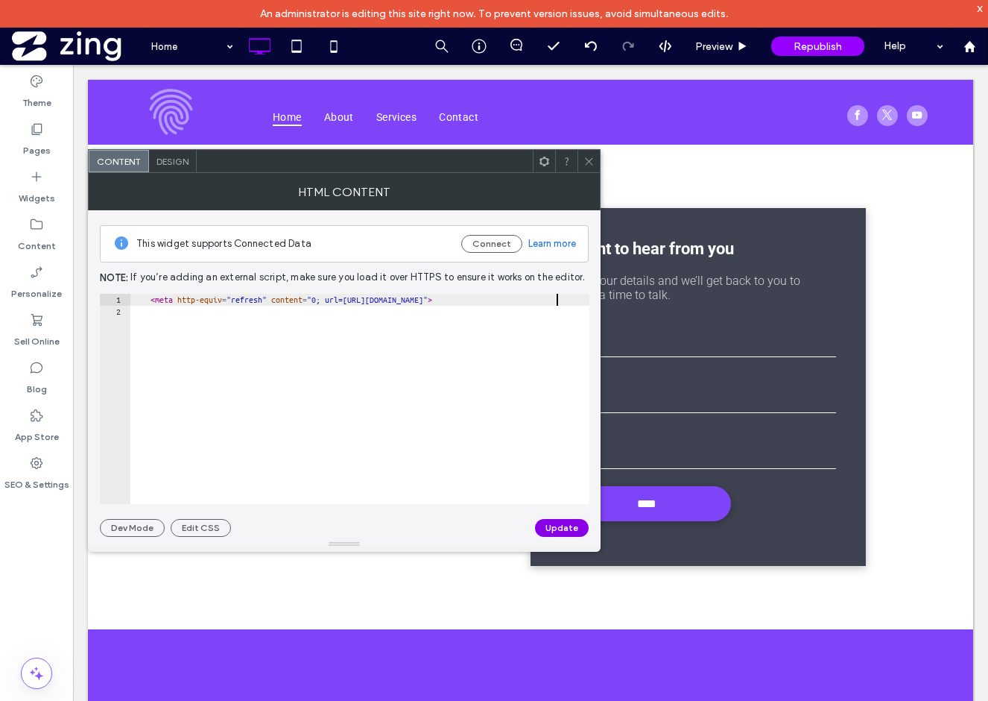
type textarea "**********"
click at [554, 525] on button "Update" at bounding box center [562, 528] width 54 height 18
click at [588, 161] on icon at bounding box center [589, 161] width 11 height 11
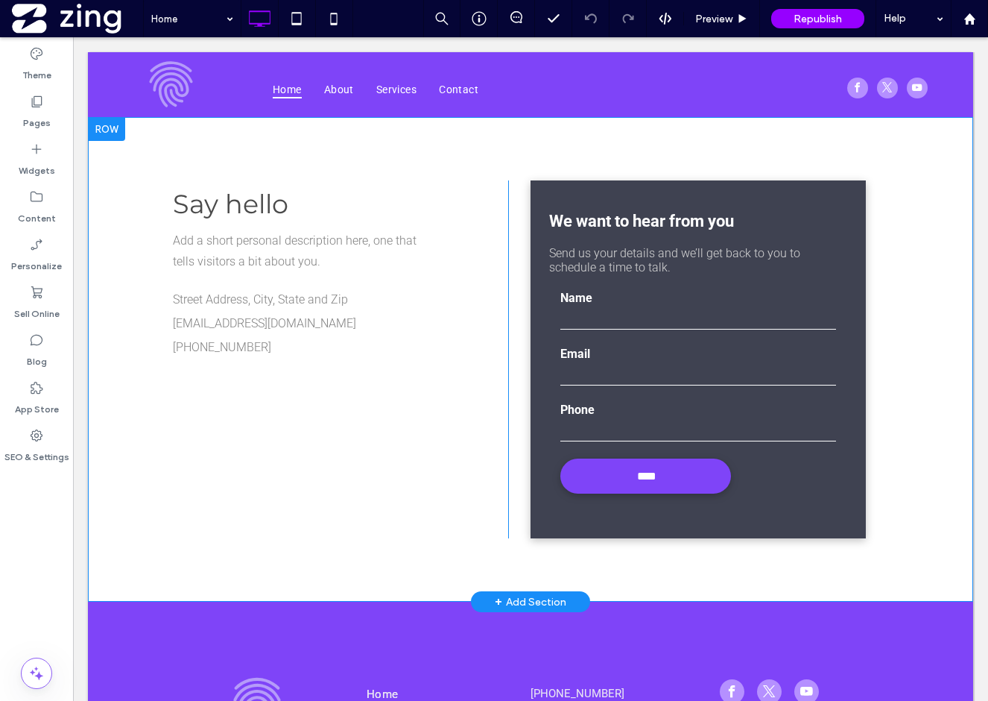
click at [216, 404] on div "Say hello Add a short personal description here, one that tells visitors a bit …" at bounding box center [340, 359] width 335 height 358
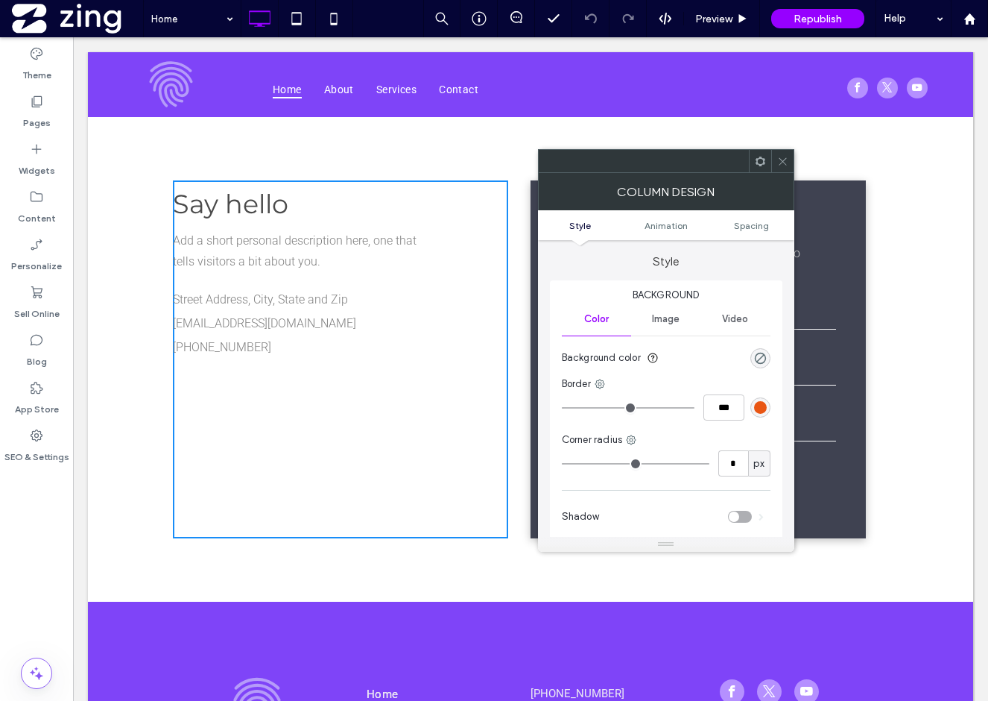
click at [782, 158] on icon at bounding box center [782, 161] width 11 height 11
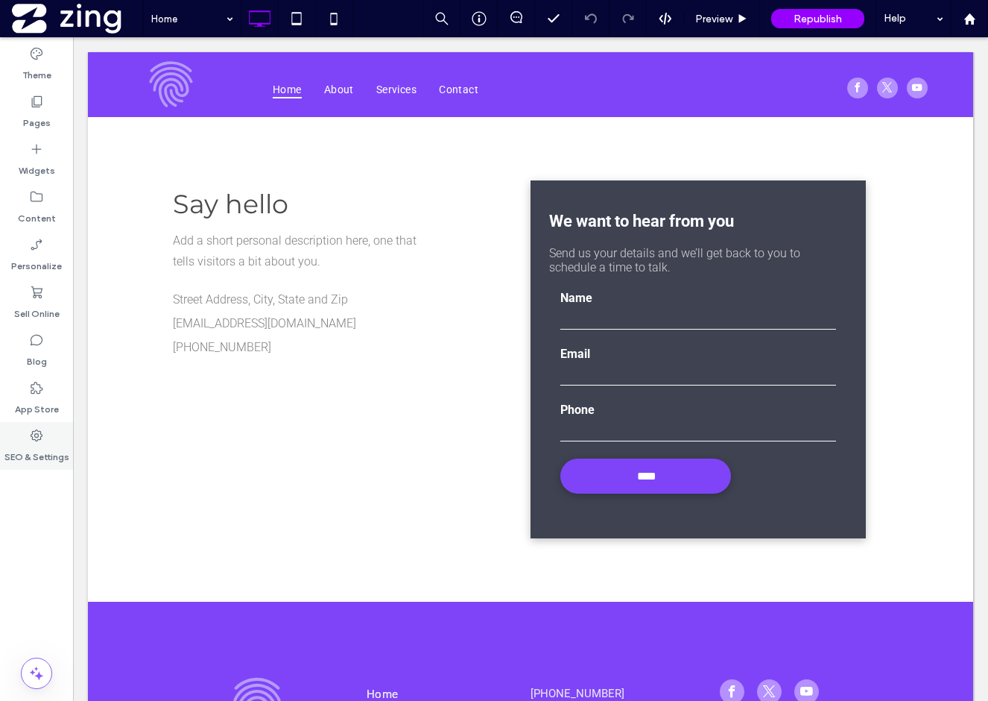
click at [37, 443] on label "SEO & Settings" at bounding box center [36, 453] width 65 height 21
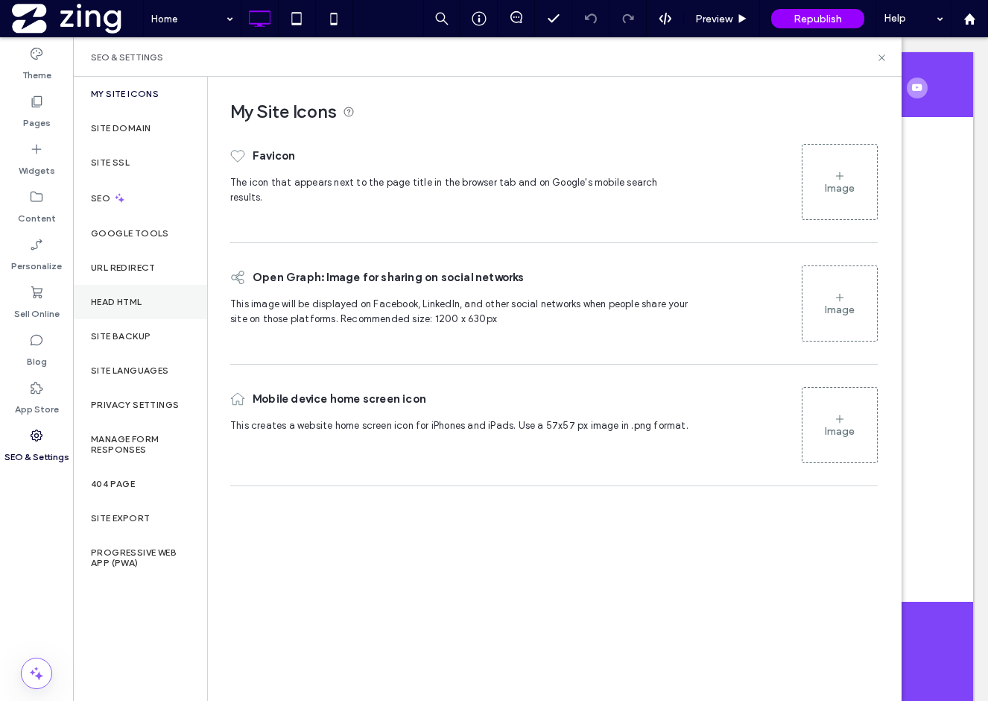
click at [141, 294] on div "Head HTML" at bounding box center [140, 302] width 134 height 34
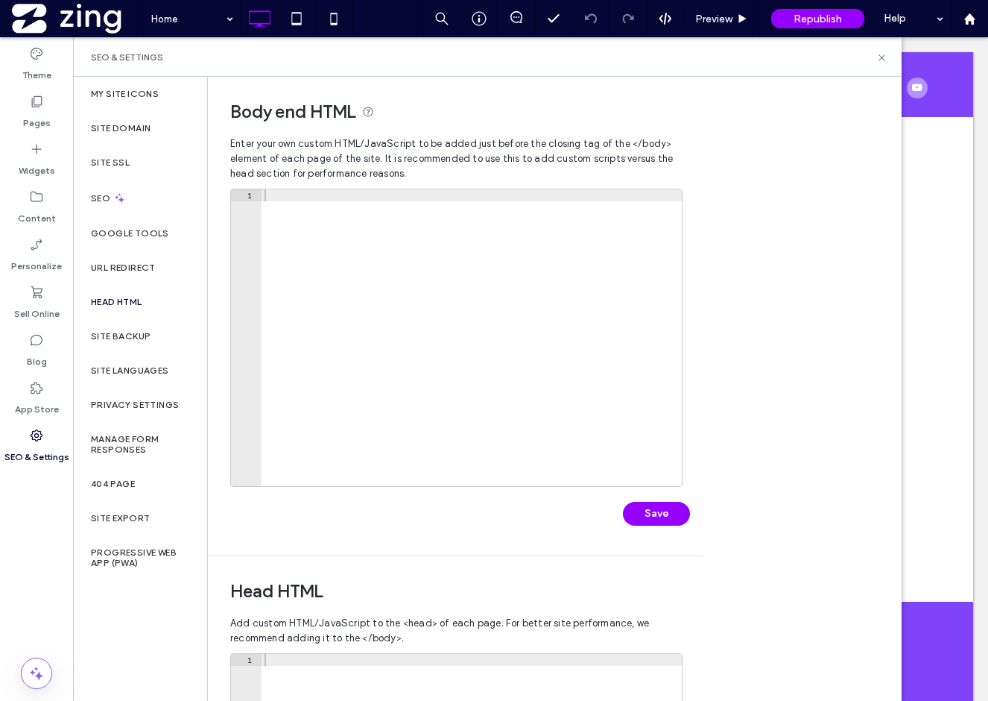
click at [29, 432] on icon at bounding box center [36, 435] width 15 height 15
click at [133, 135] on div "Site Domain" at bounding box center [140, 128] width 134 height 34
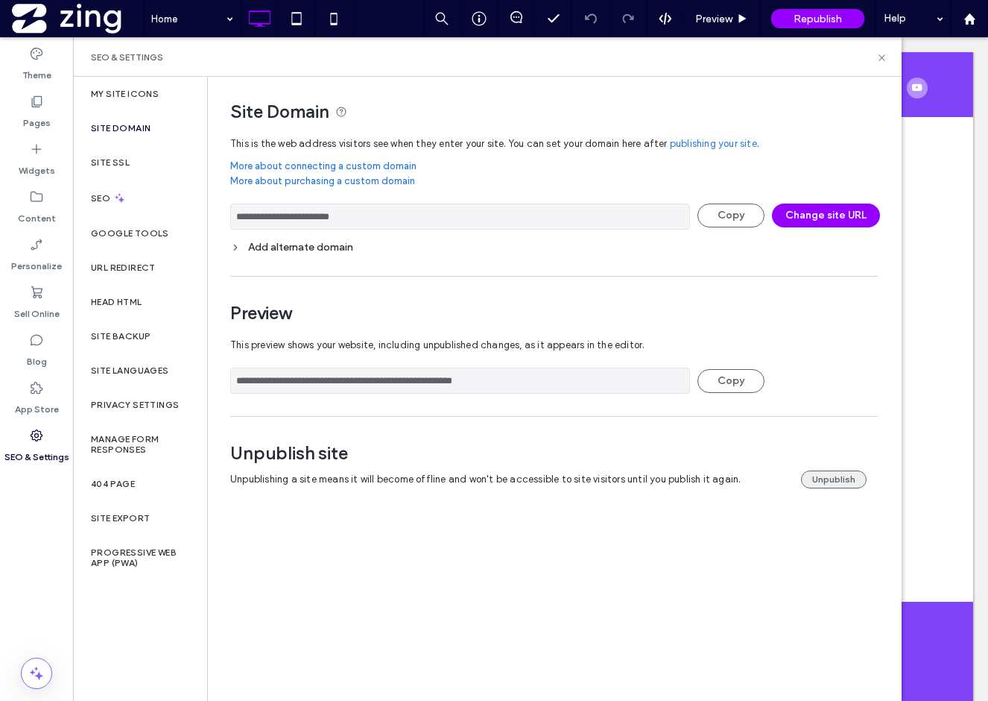
click at [849, 477] on button "Unpublish" at bounding box center [834, 479] width 66 height 18
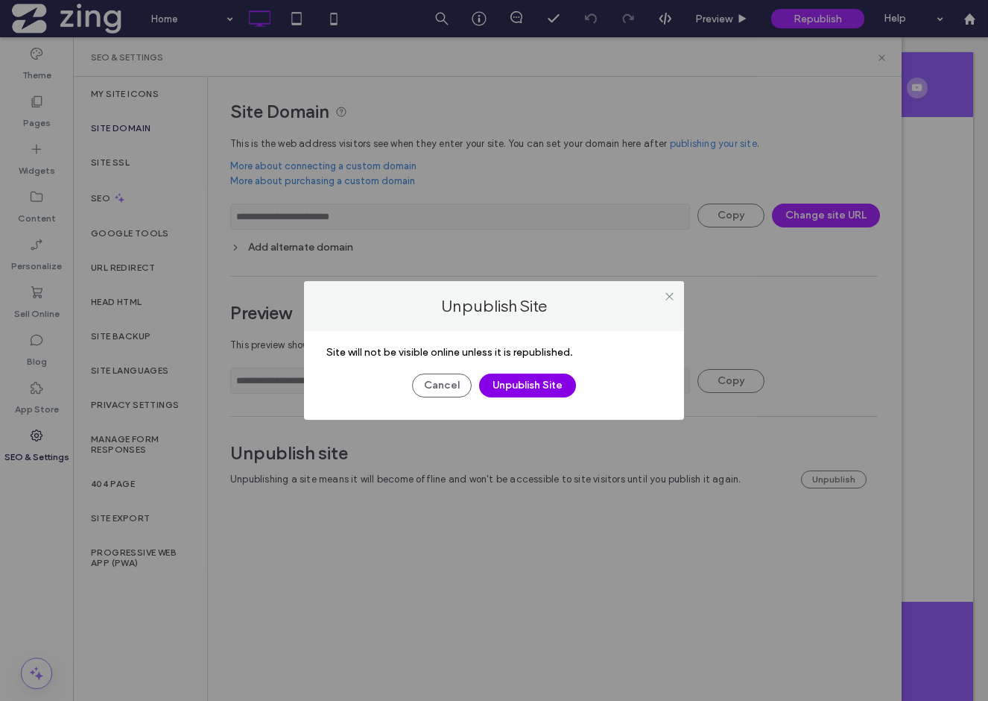
click at [543, 390] on button "Unpublish Site" at bounding box center [527, 385] width 97 height 24
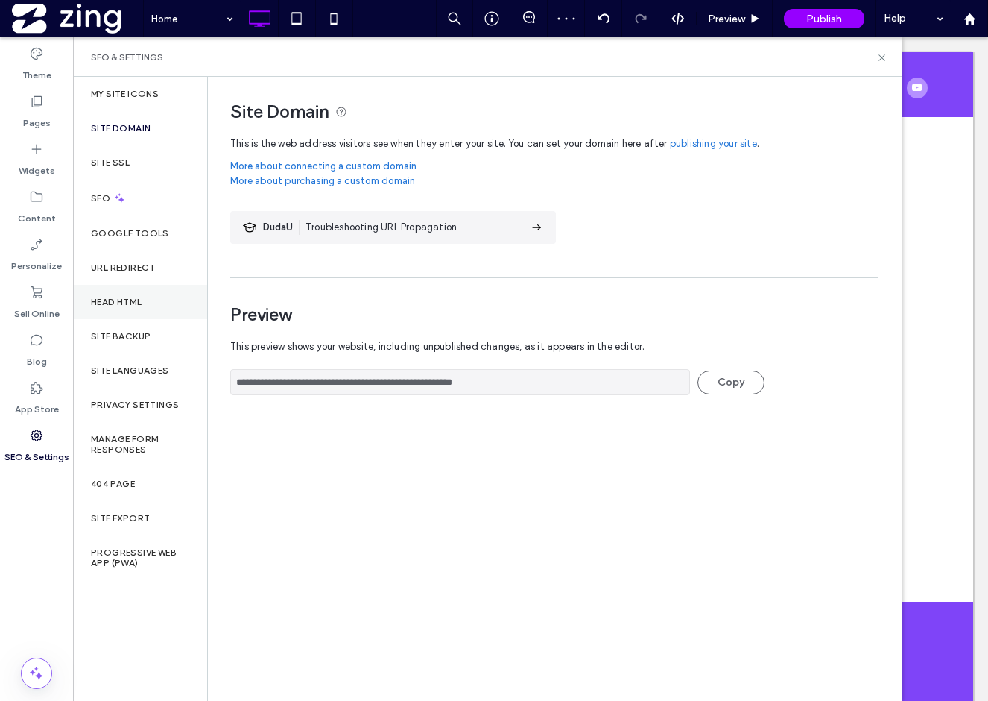
click at [130, 307] on div "Head HTML" at bounding box center [140, 302] width 134 height 34
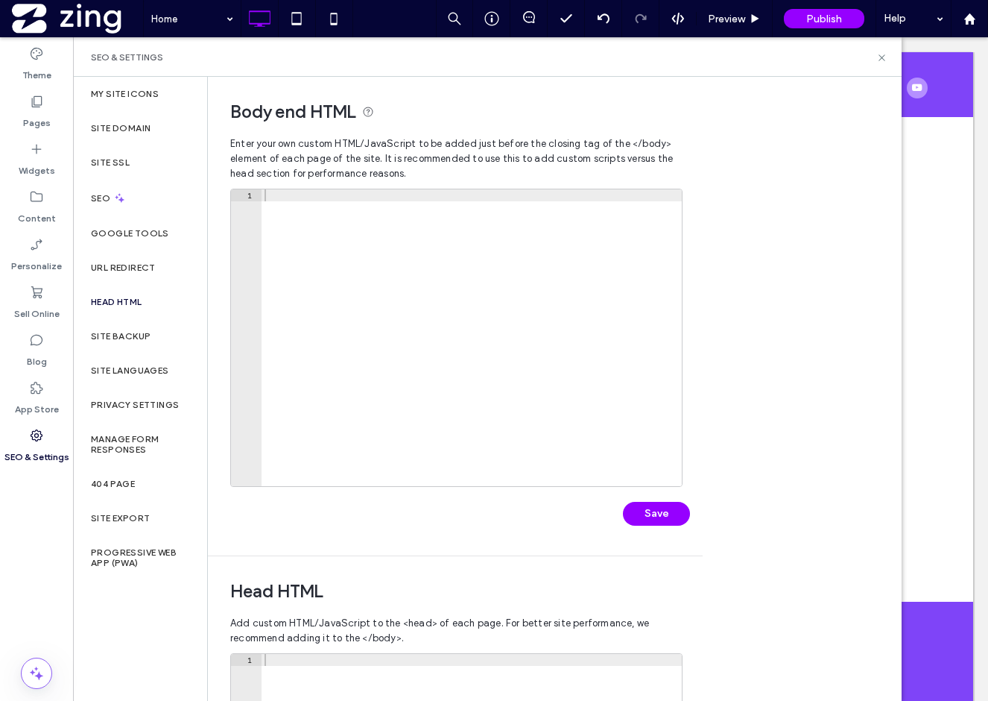
click at [375, 277] on div at bounding box center [472, 349] width 420 height 320
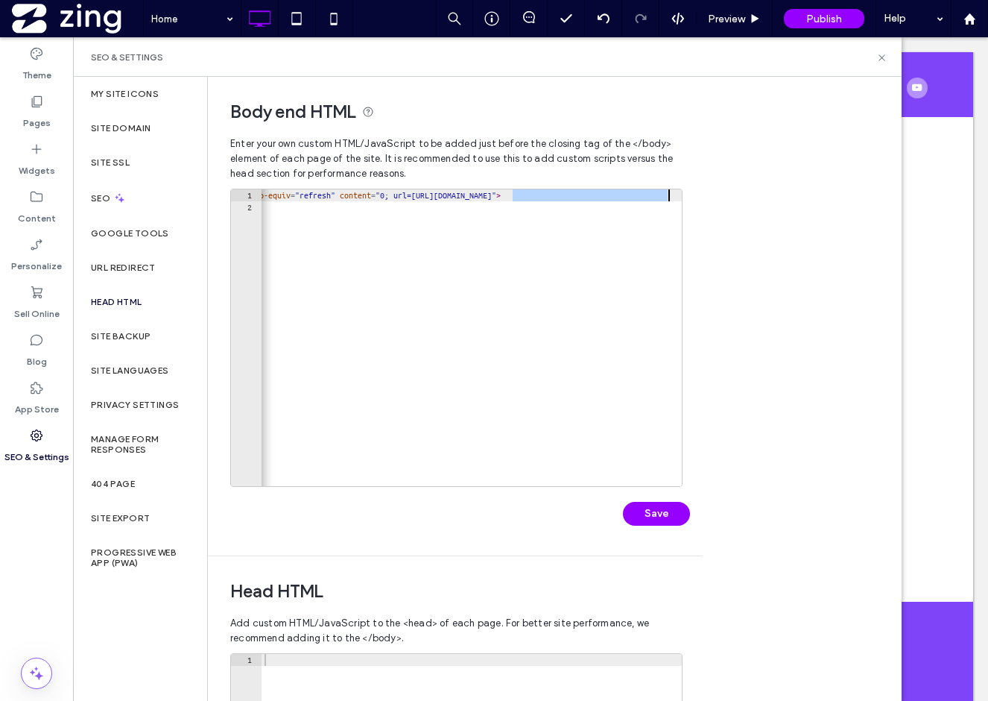
scroll to position [0, 63]
drag, startPoint x: 578, startPoint y: 196, endPoint x: 668, endPoint y: 194, distance: 89.5
click at [668, 194] on div "< meta http-equiv = "refresh" content = "0; url=http://www.yournewdomain.com/yo…" at bounding box center [440, 349] width 484 height 320
type textarea "**********"
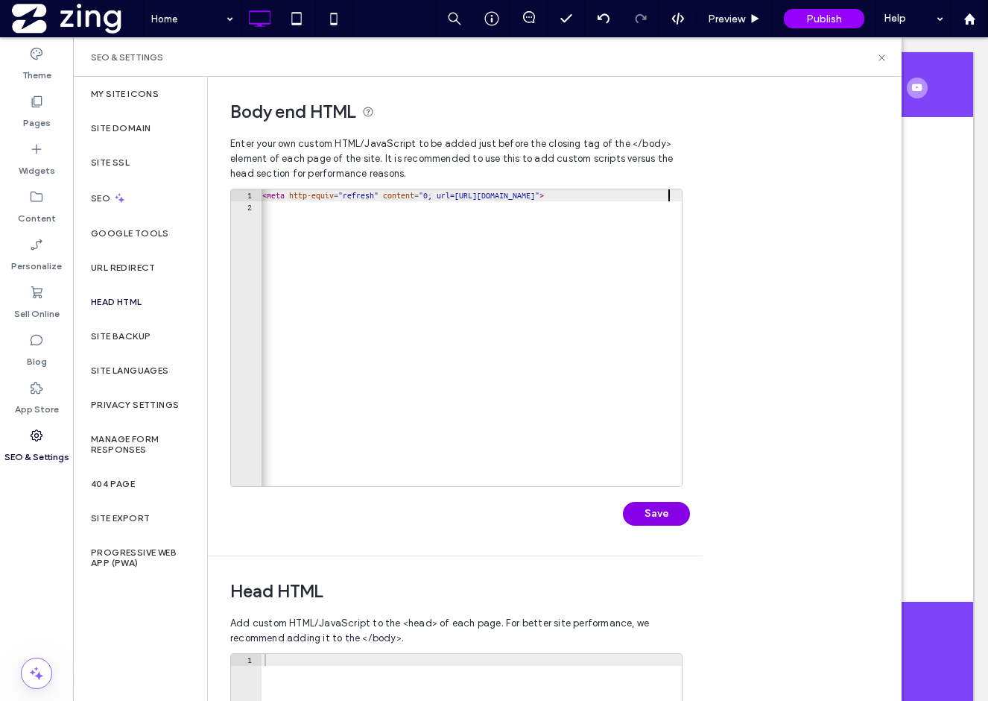
click at [641, 513] on button "Save" at bounding box center [656, 514] width 67 height 24
click at [880, 55] on use at bounding box center [882, 57] width 6 height 6
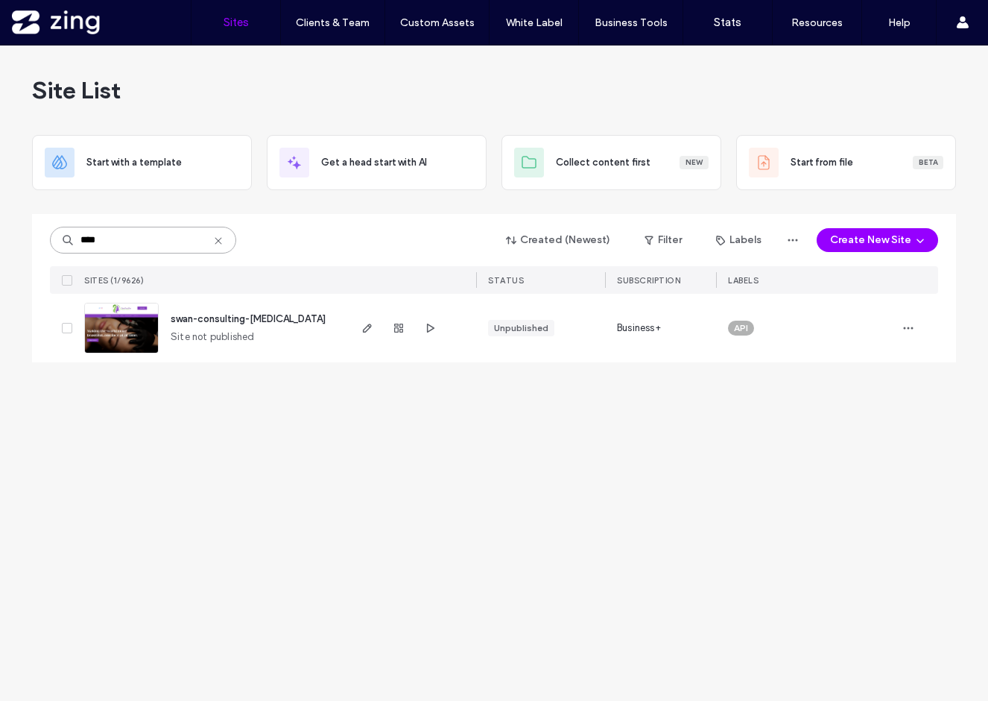
drag, startPoint x: 153, startPoint y: 239, endPoint x: 31, endPoint y: 239, distance: 121.5
click at [31, 239] on div "Site List Start with a template Get a head start with AI Collect content first …" at bounding box center [494, 372] width 988 height 655
type input "*****"
click at [364, 323] on icon "button" at bounding box center [367, 328] width 12 height 12
click at [398, 323] on icon "button" at bounding box center [399, 328] width 12 height 12
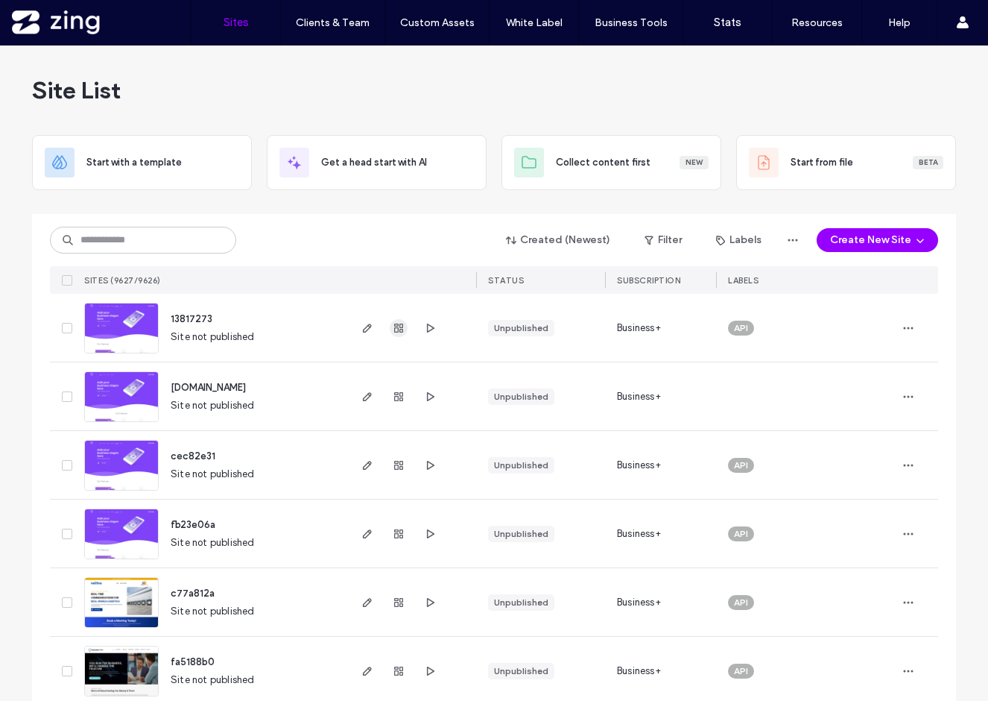
click at [394, 326] on icon "button" at bounding box center [399, 328] width 12 height 12
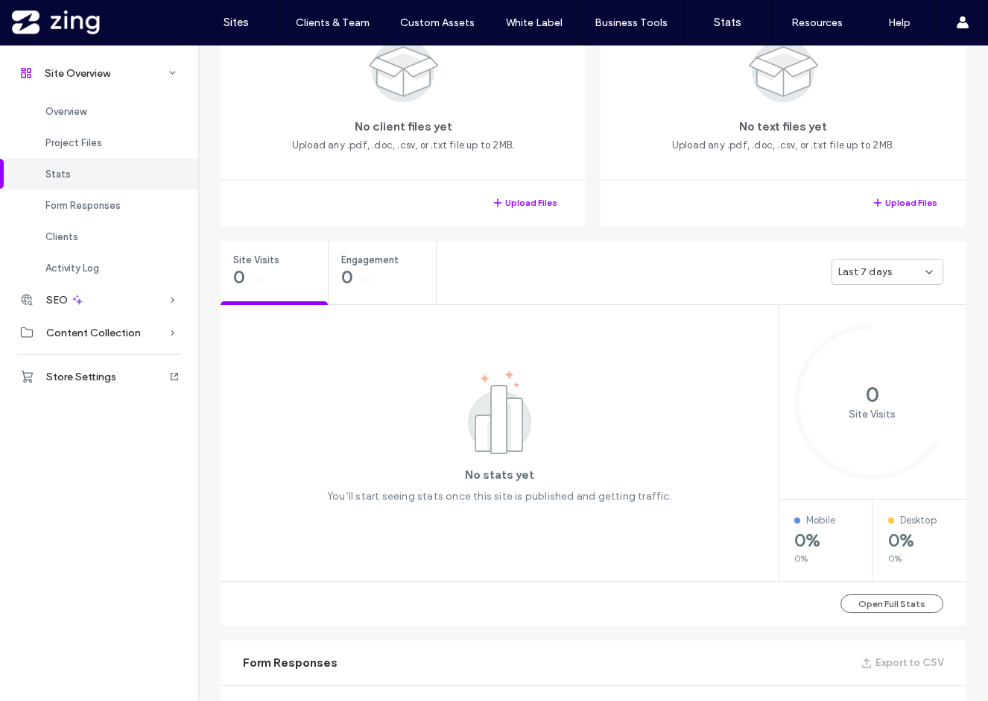
scroll to position [438, 0]
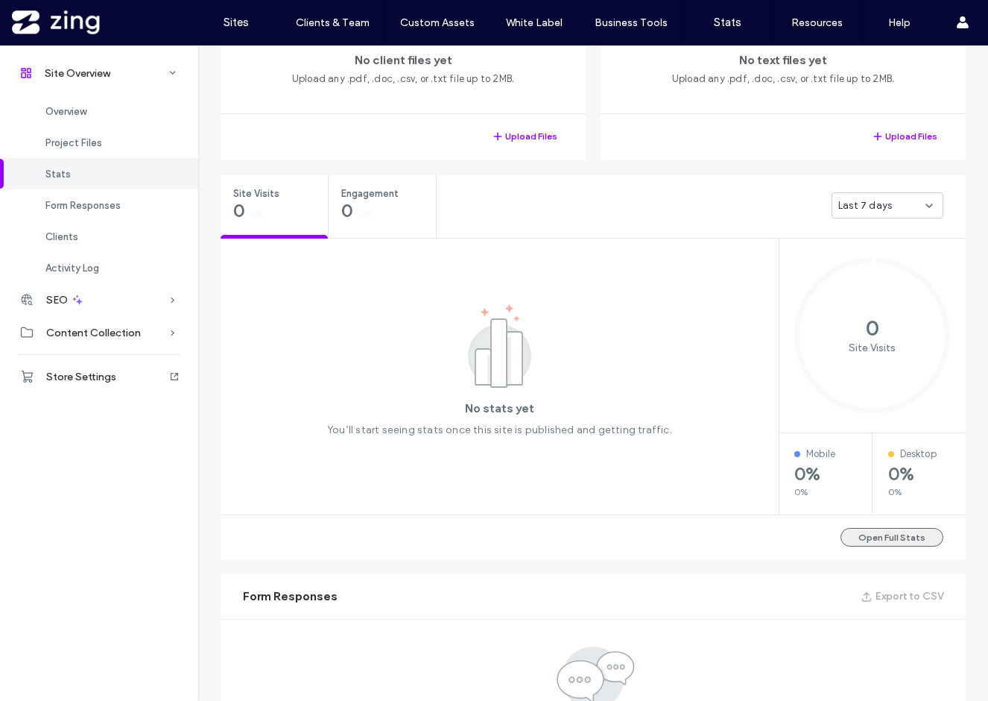
click at [854, 532] on button "Open Full Stats" at bounding box center [892, 537] width 103 height 19
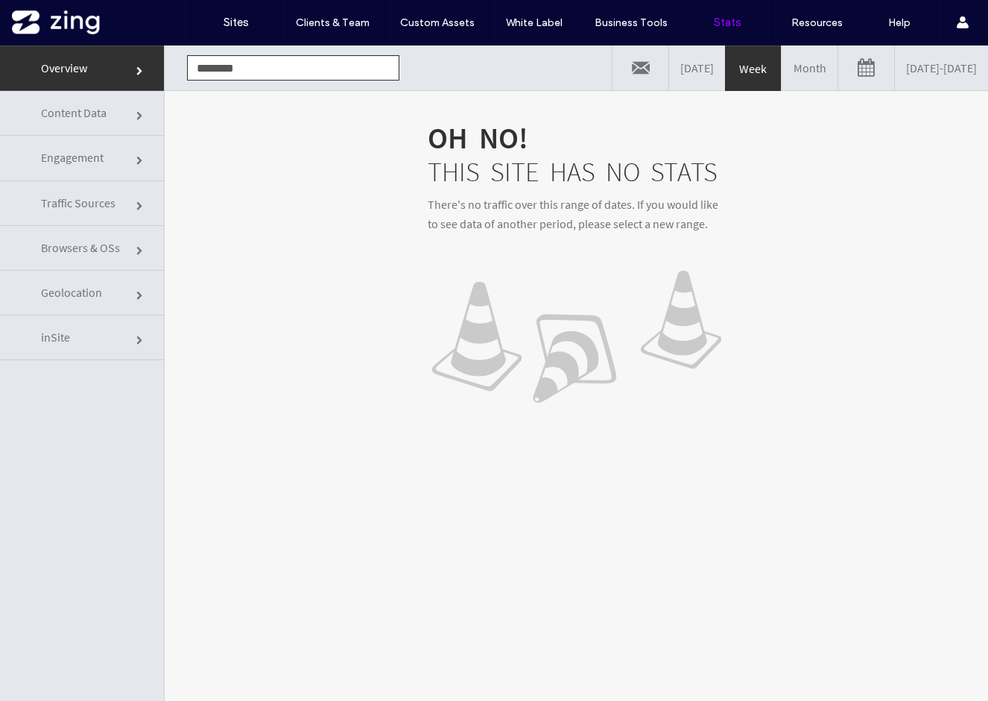
click link "Engagement"
